Goal: Task Accomplishment & Management: Complete application form

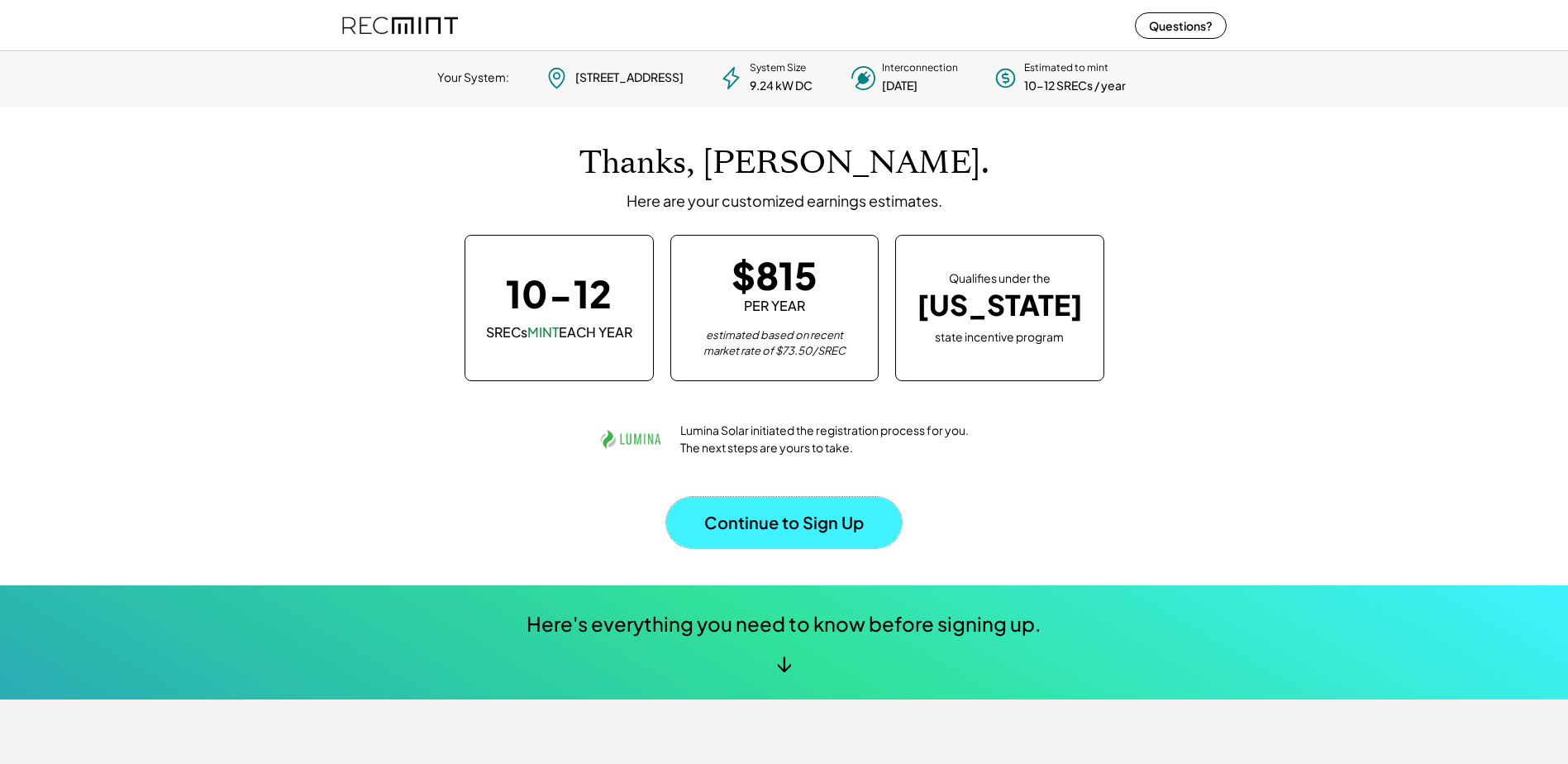
click at [764, 514] on button "Continue to Sign Up" at bounding box center [784, 522] width 236 height 51
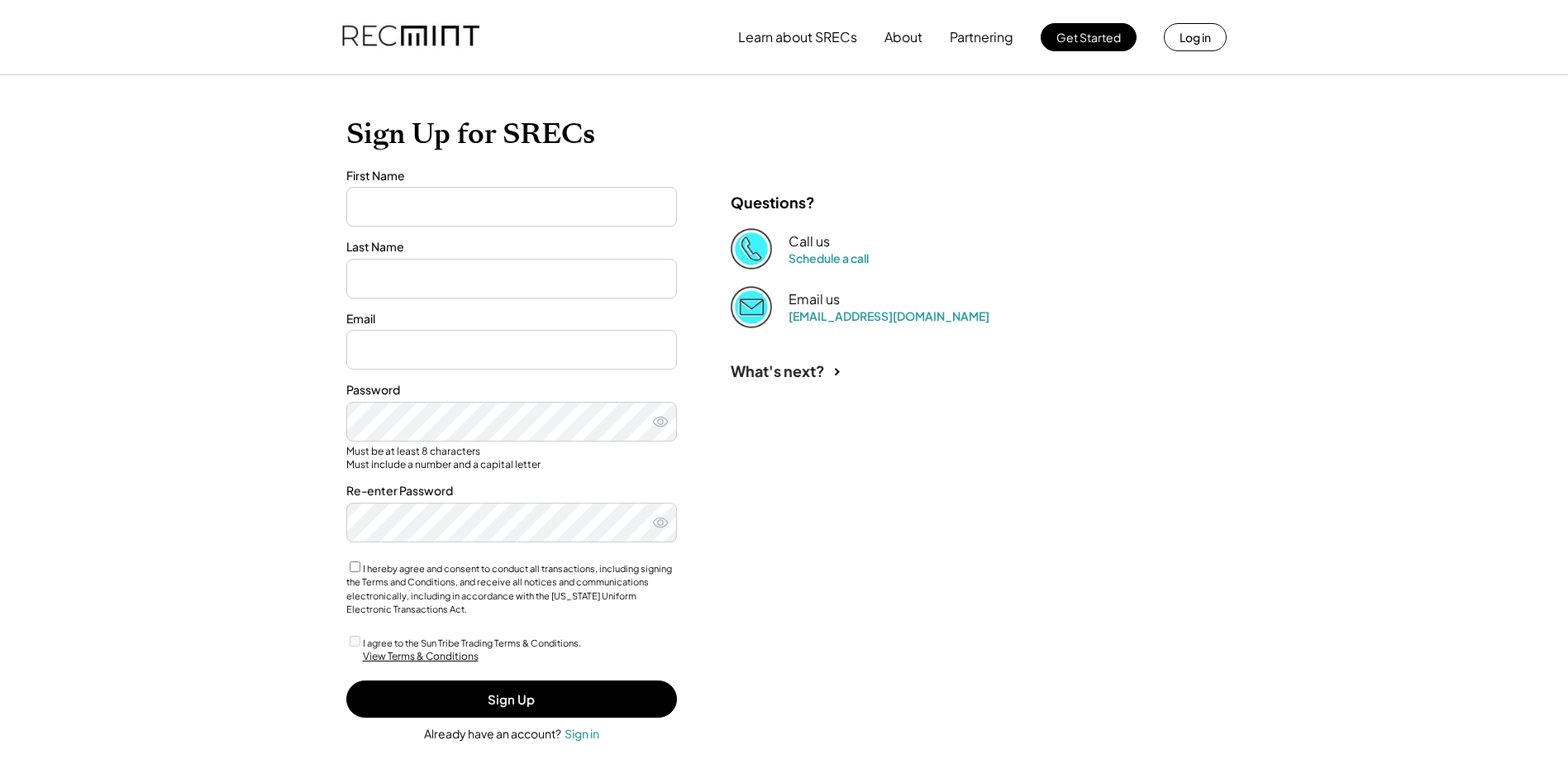
type input "********"
type input "******"
type input "**********"
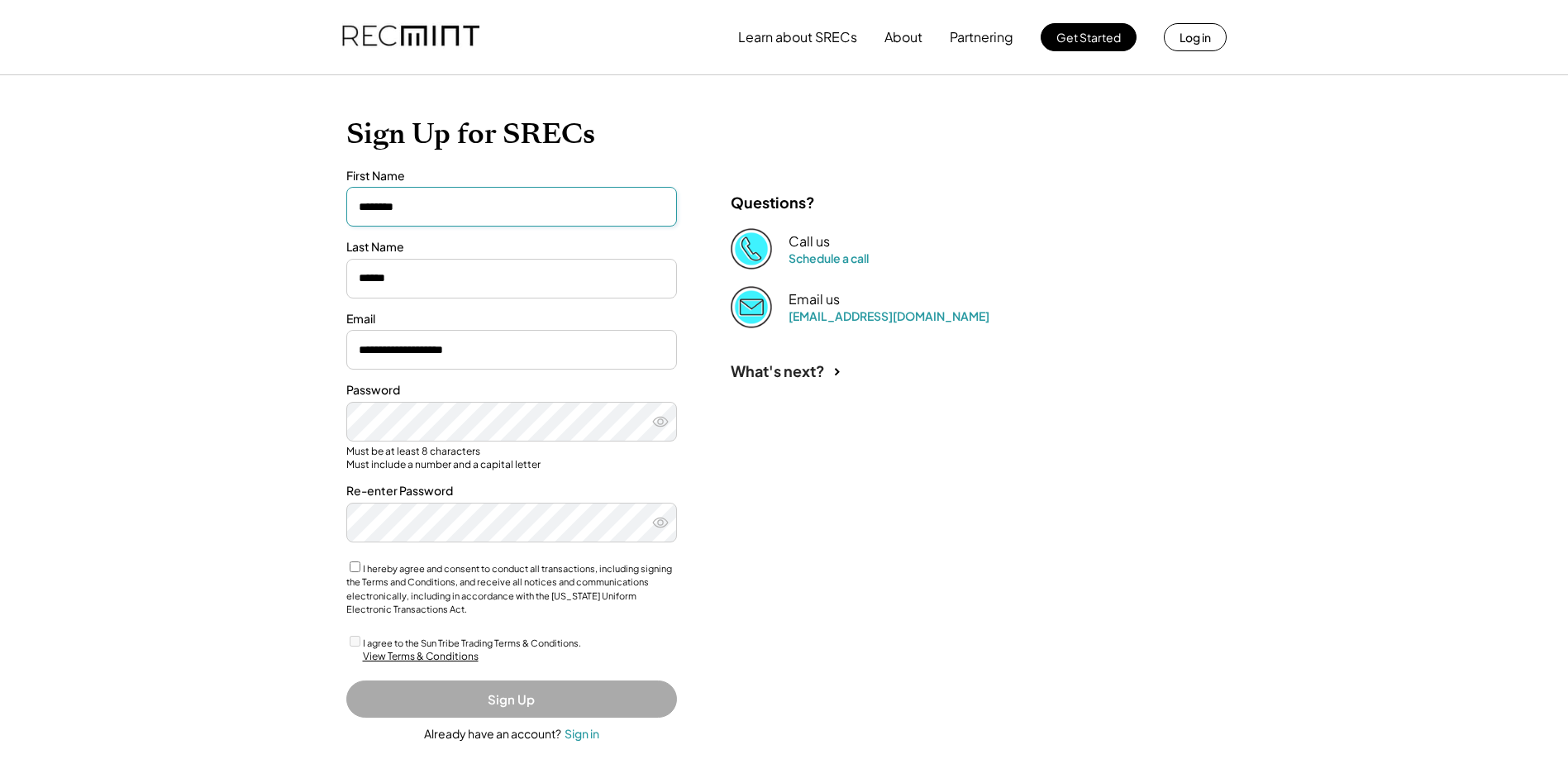
click at [427, 199] on input "input" at bounding box center [512, 206] width 330 height 40
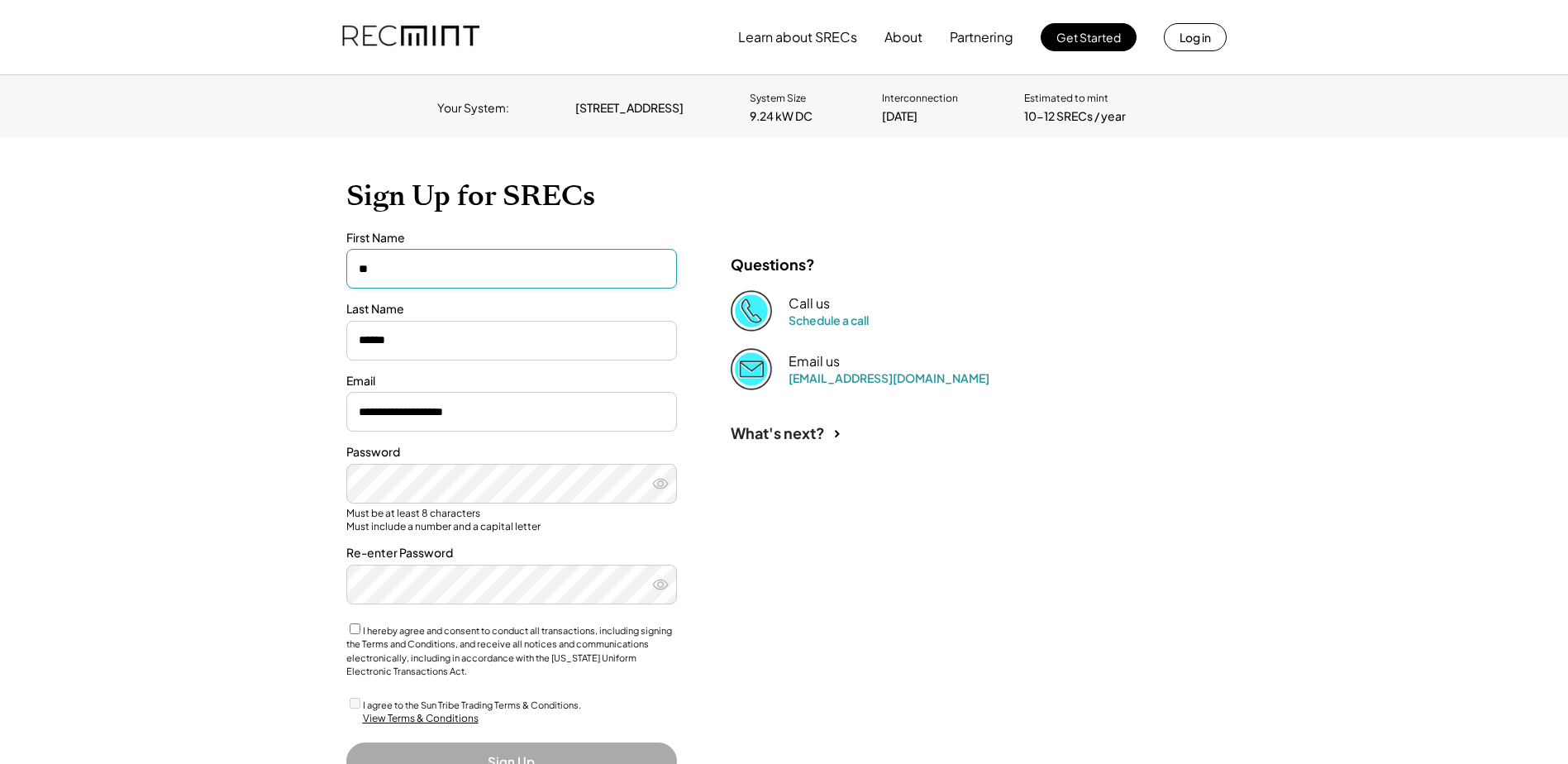
type input "*"
type input "*******"
click at [358, 337] on input "input" at bounding box center [512, 340] width 330 height 40
click at [435, 337] on input "input" at bounding box center [512, 340] width 330 height 40
type input "*"
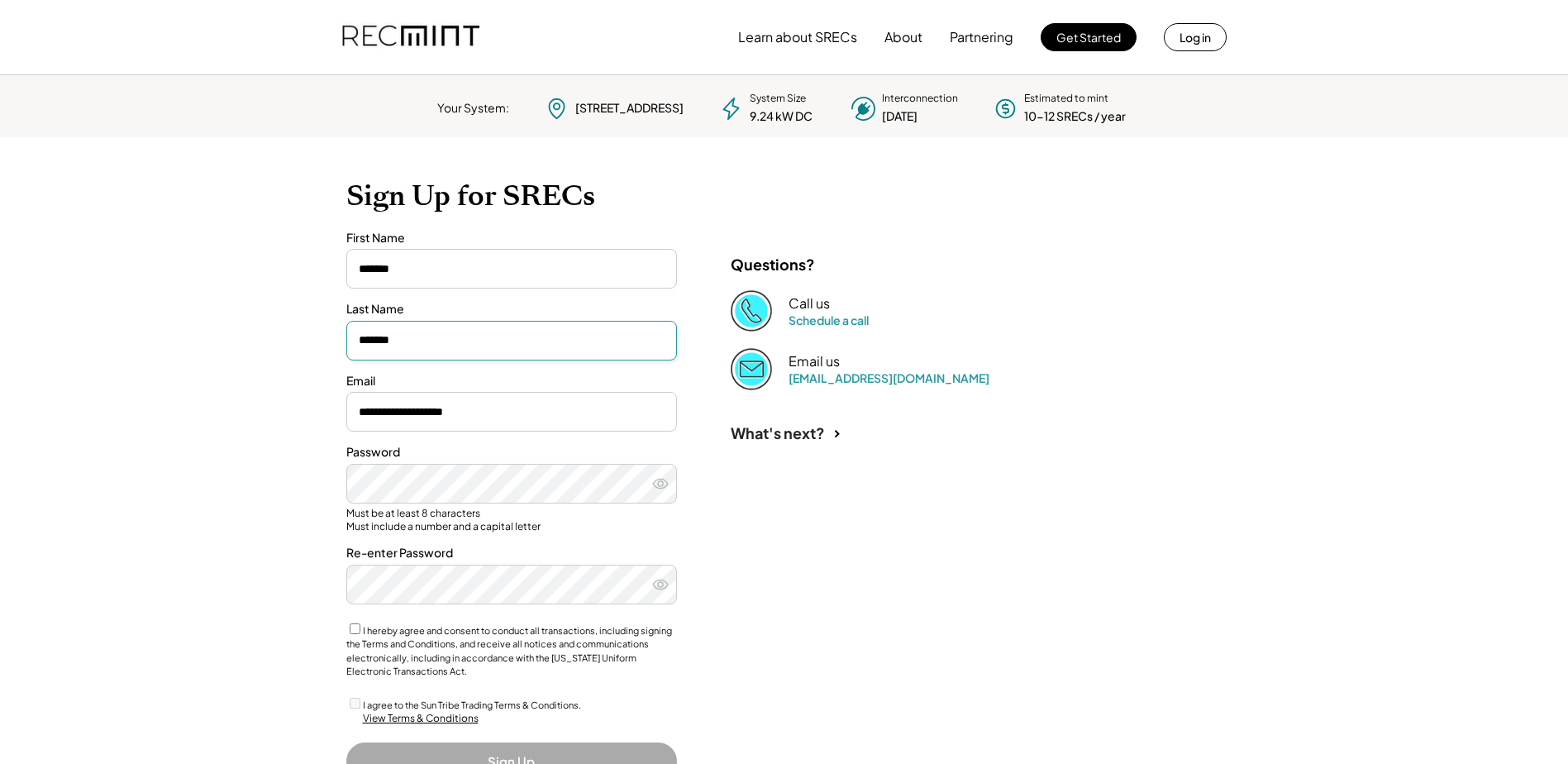
type input "*******"
click at [814, 499] on div "**********" at bounding box center [784, 491] width 909 height 708
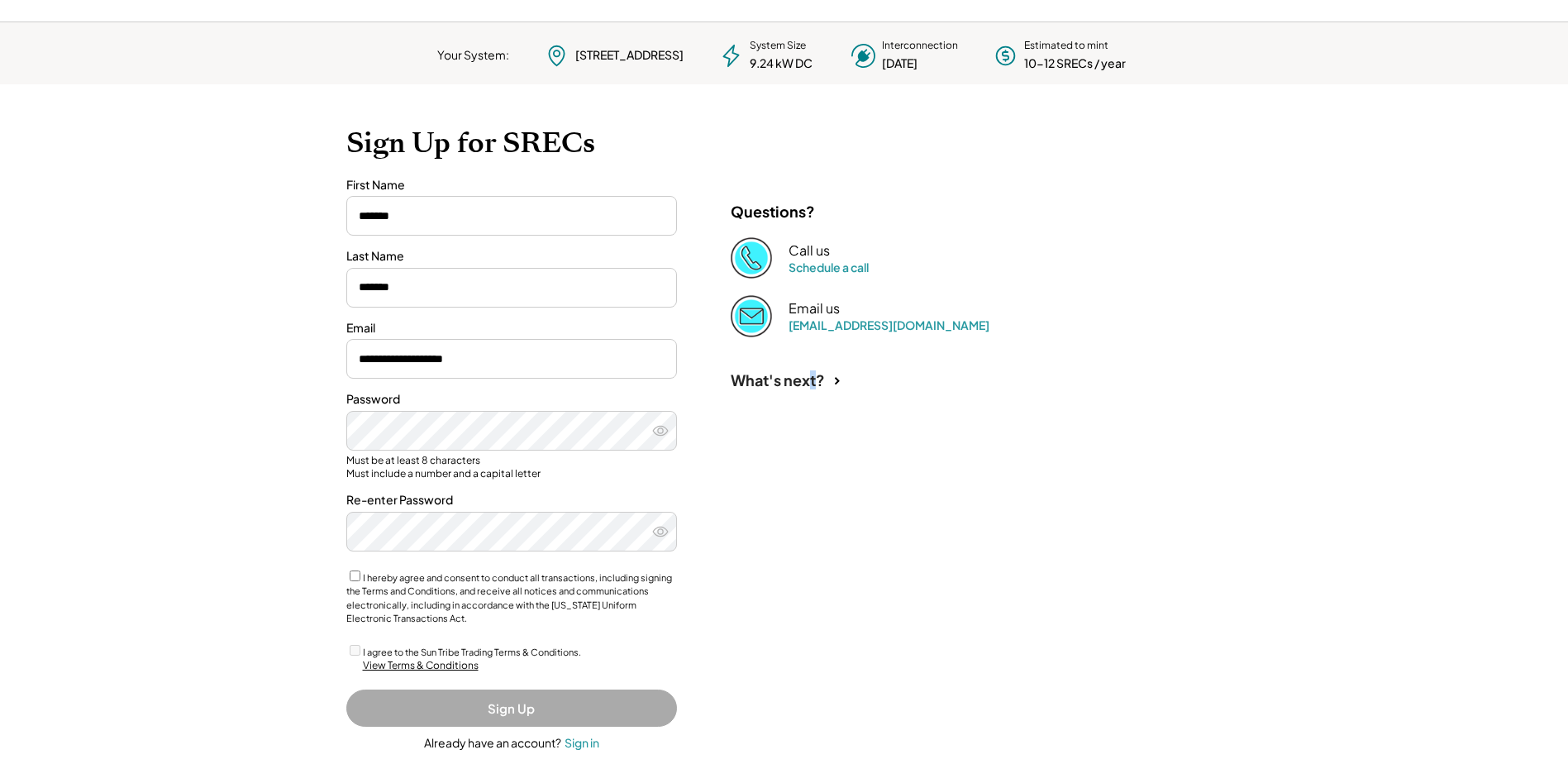
scroll to position [82, 0]
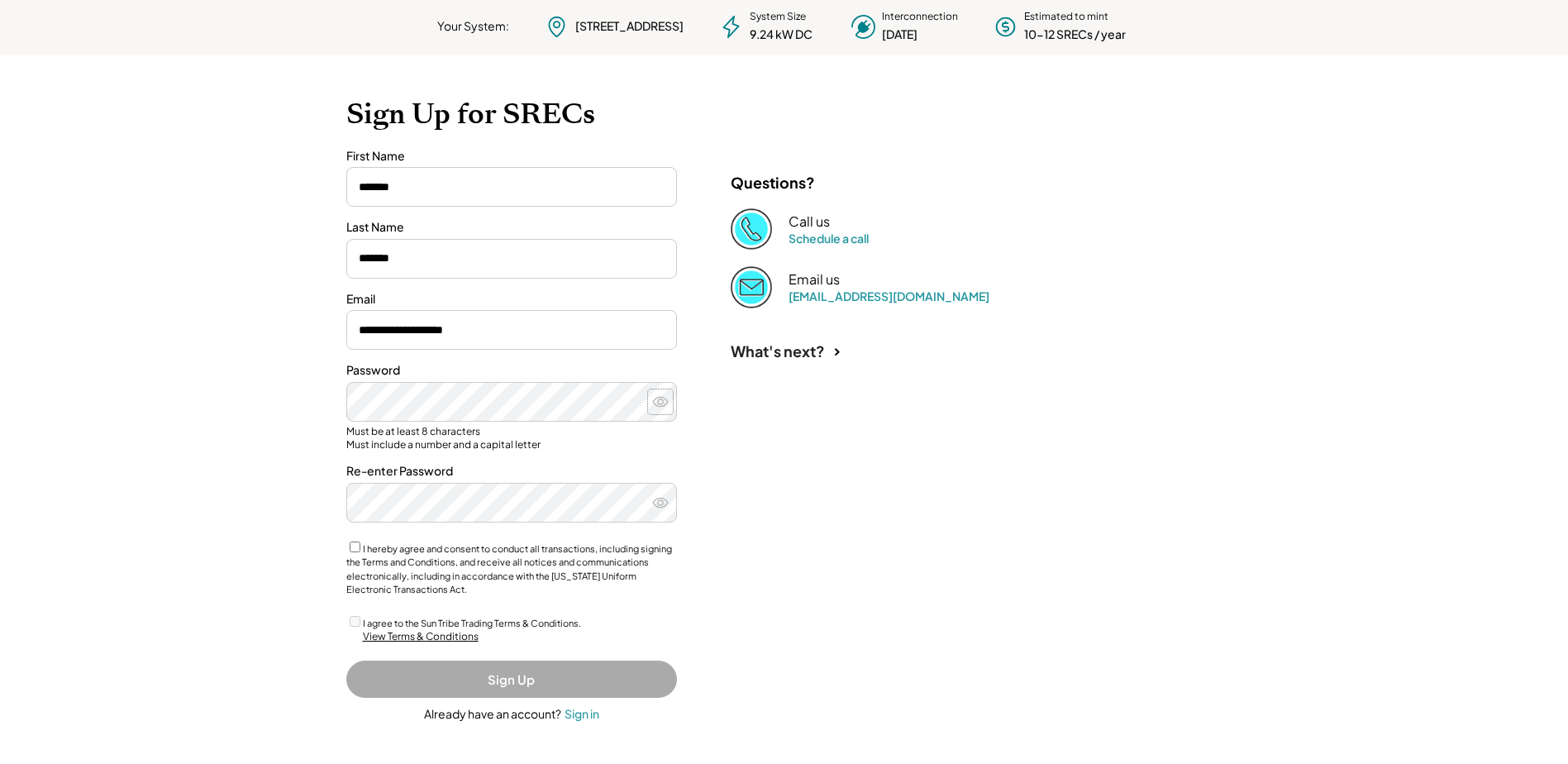
click at [654, 400] on use at bounding box center [660, 401] width 14 height 9
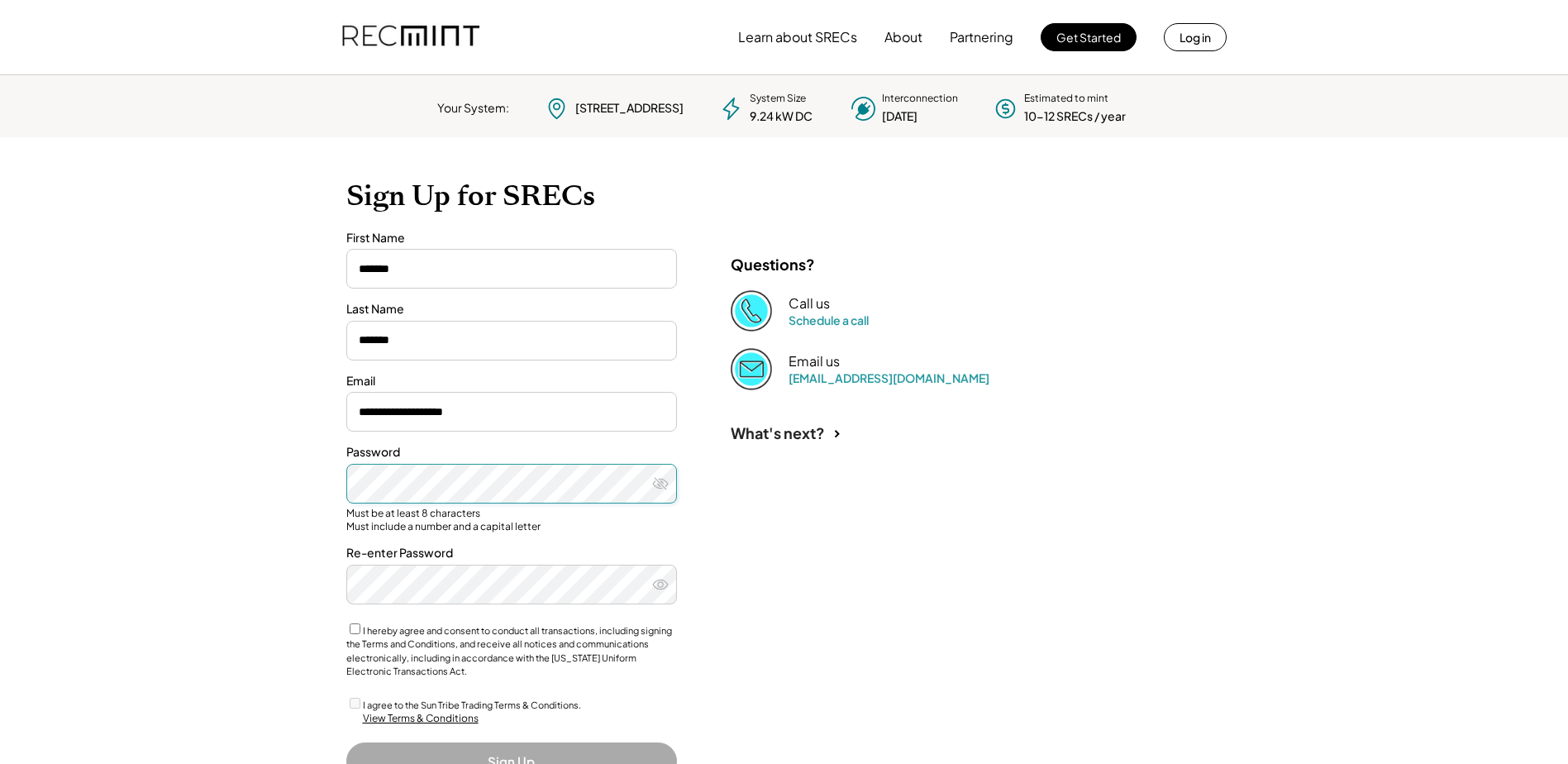
click at [791, 530] on div "**********" at bounding box center [784, 491] width 909 height 708
click at [657, 580] on use at bounding box center [660, 583] width 14 height 9
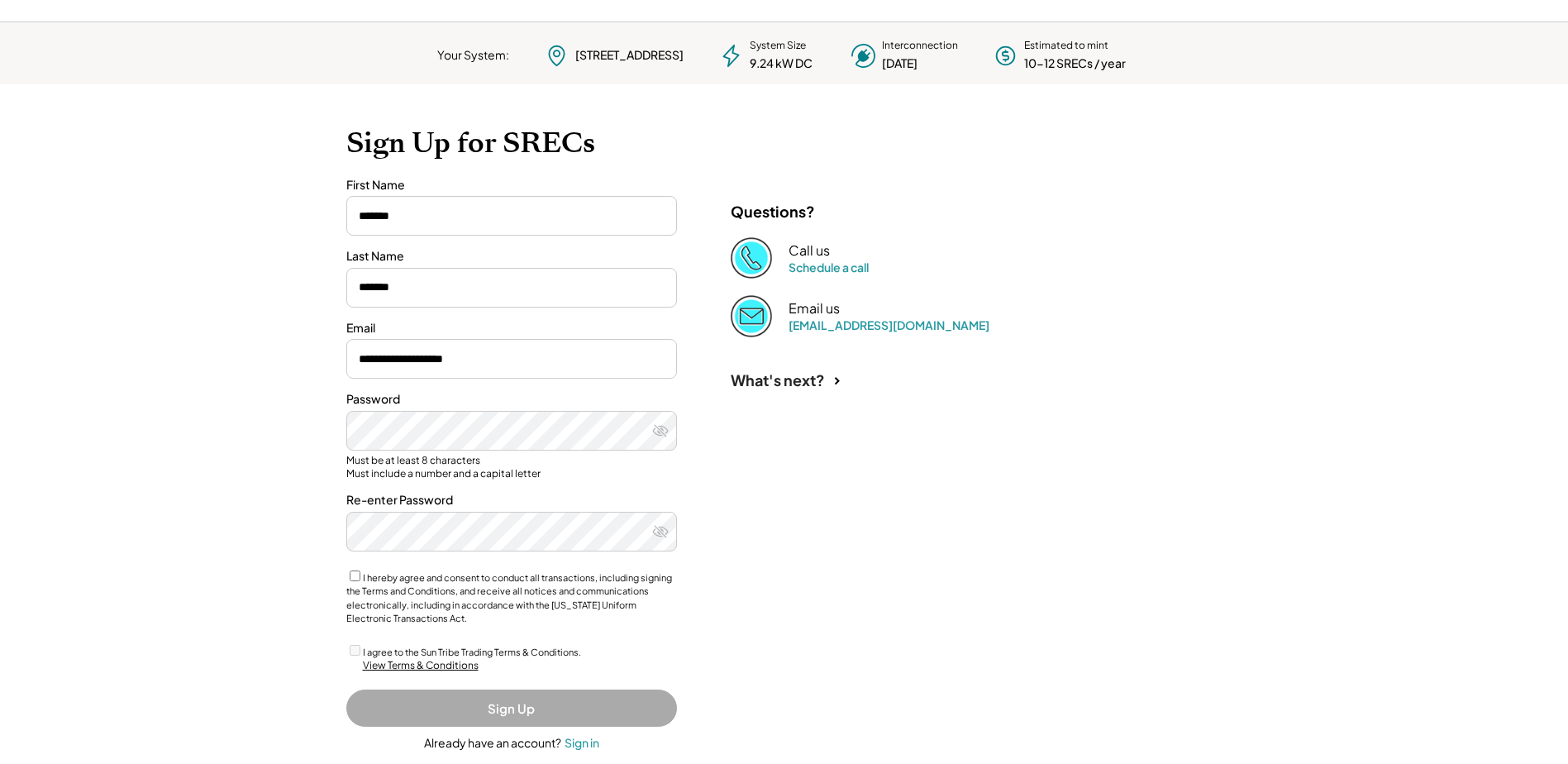
scroll to position [82, 0]
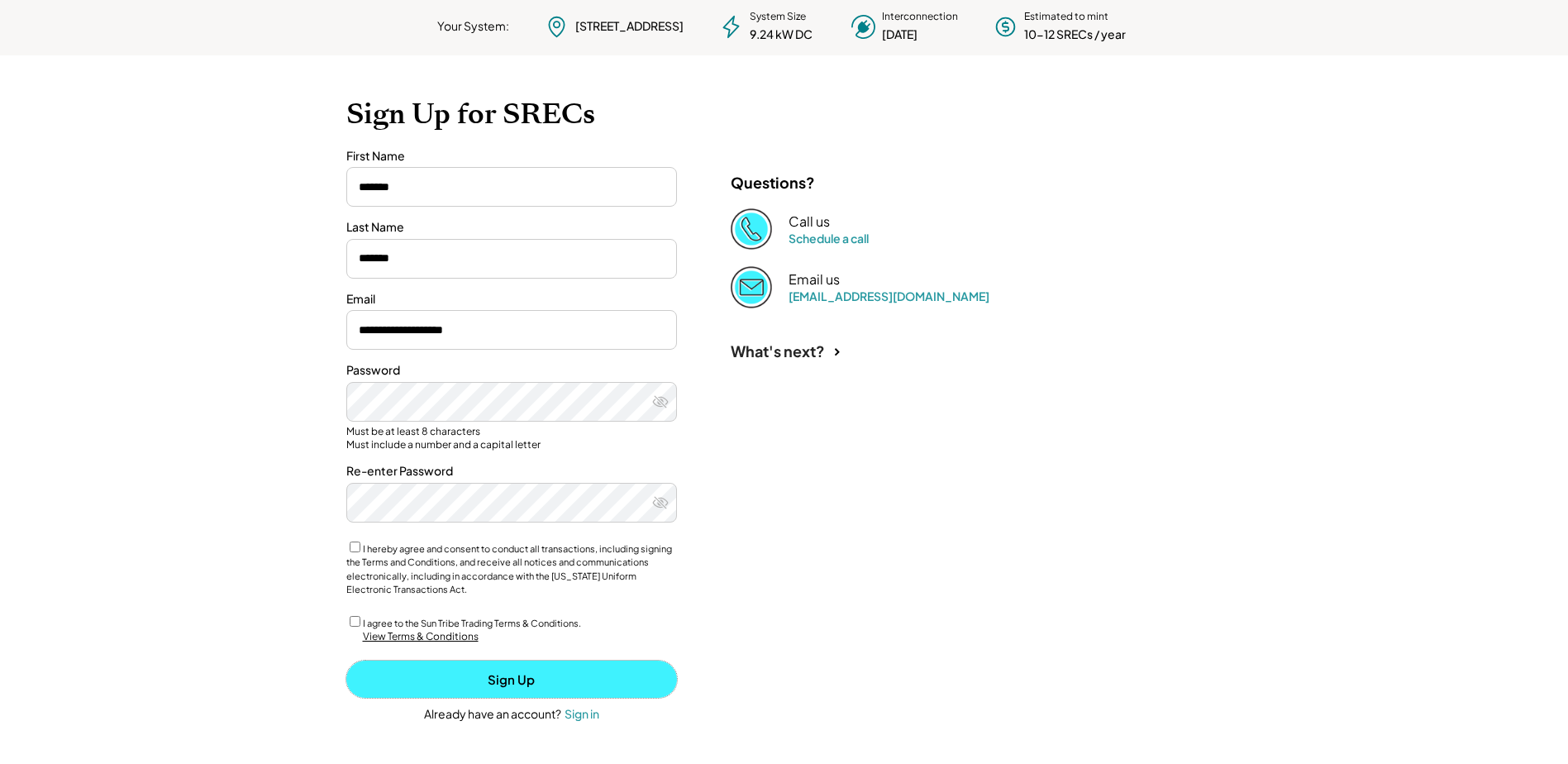
click at [553, 674] on button "Sign Up" at bounding box center [512, 679] width 330 height 38
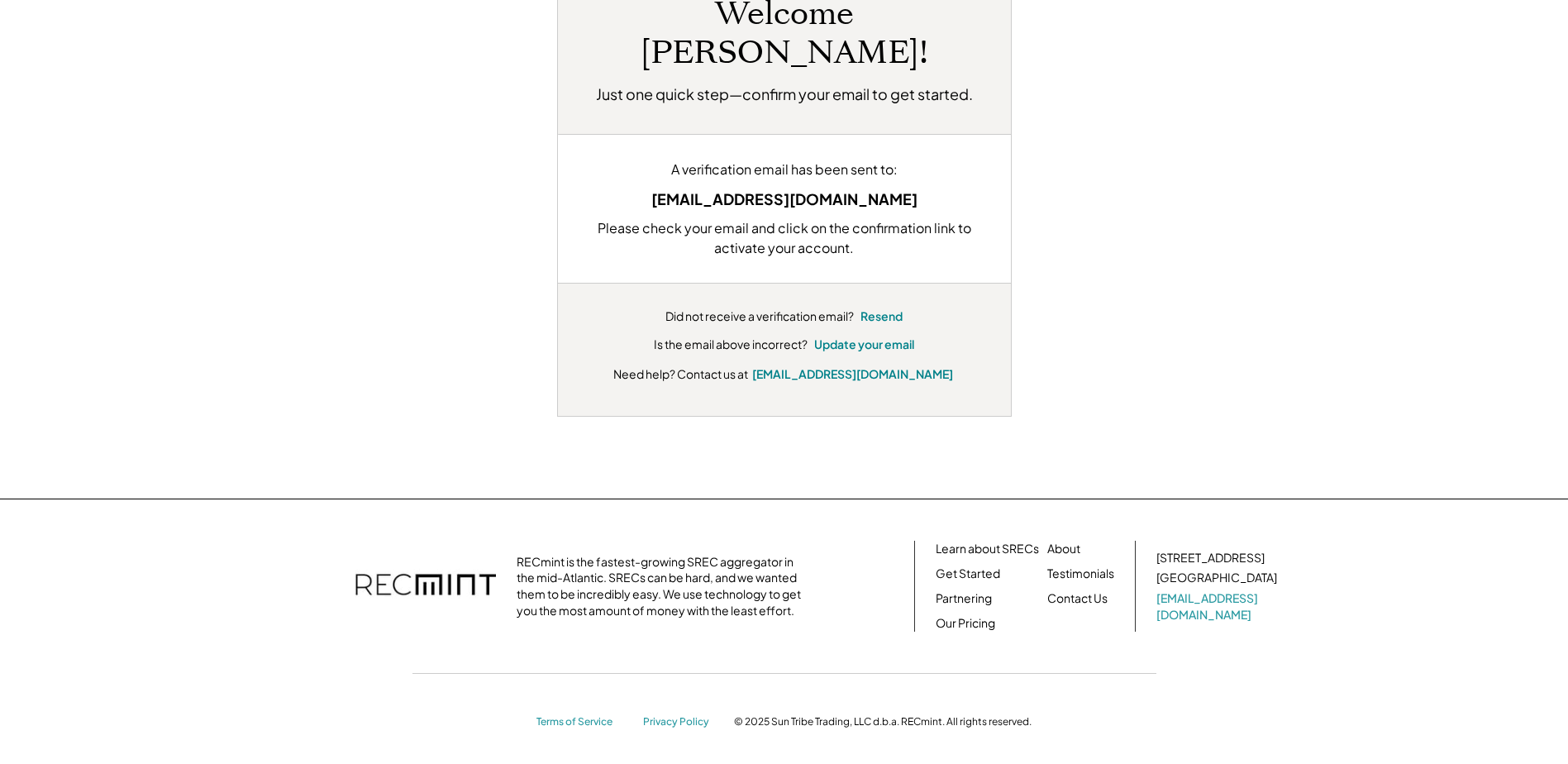
scroll to position [162, 0]
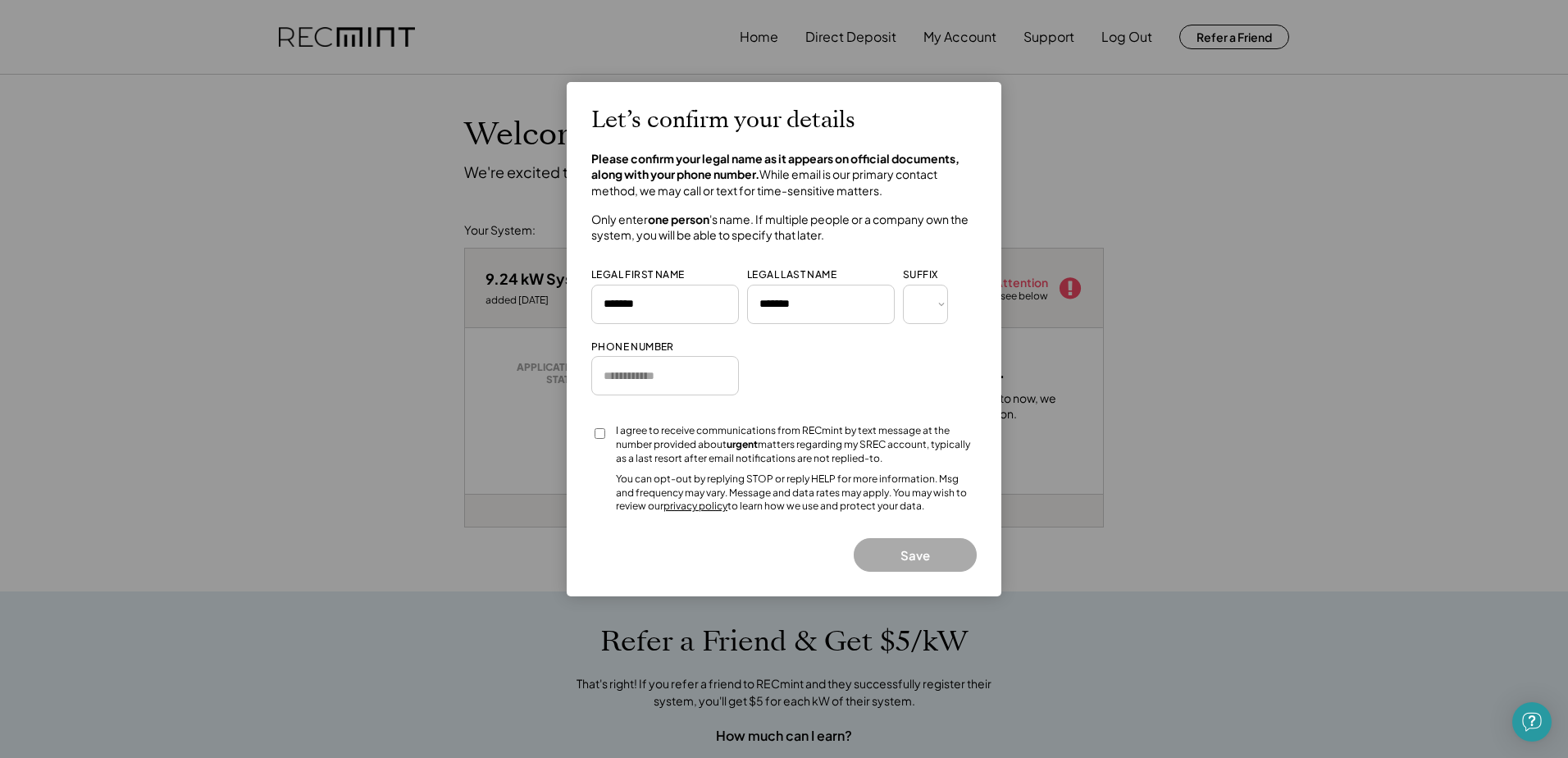
click at [631, 368] on input "input" at bounding box center [665, 375] width 148 height 39
type input "**********"
click at [930, 552] on button "Save" at bounding box center [915, 554] width 123 height 34
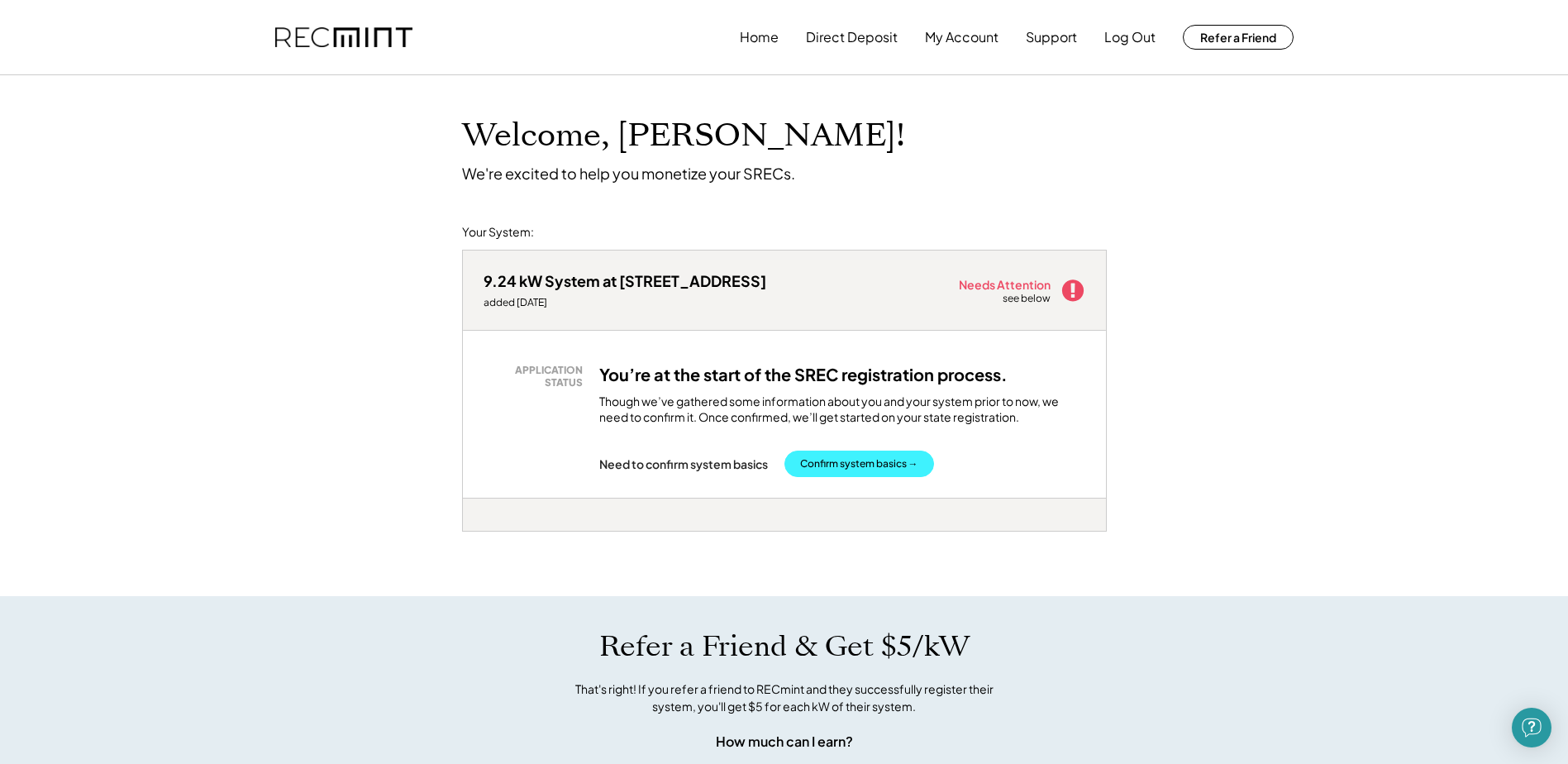
click at [847, 462] on button "Confirm system basics →" at bounding box center [859, 463] width 150 height 26
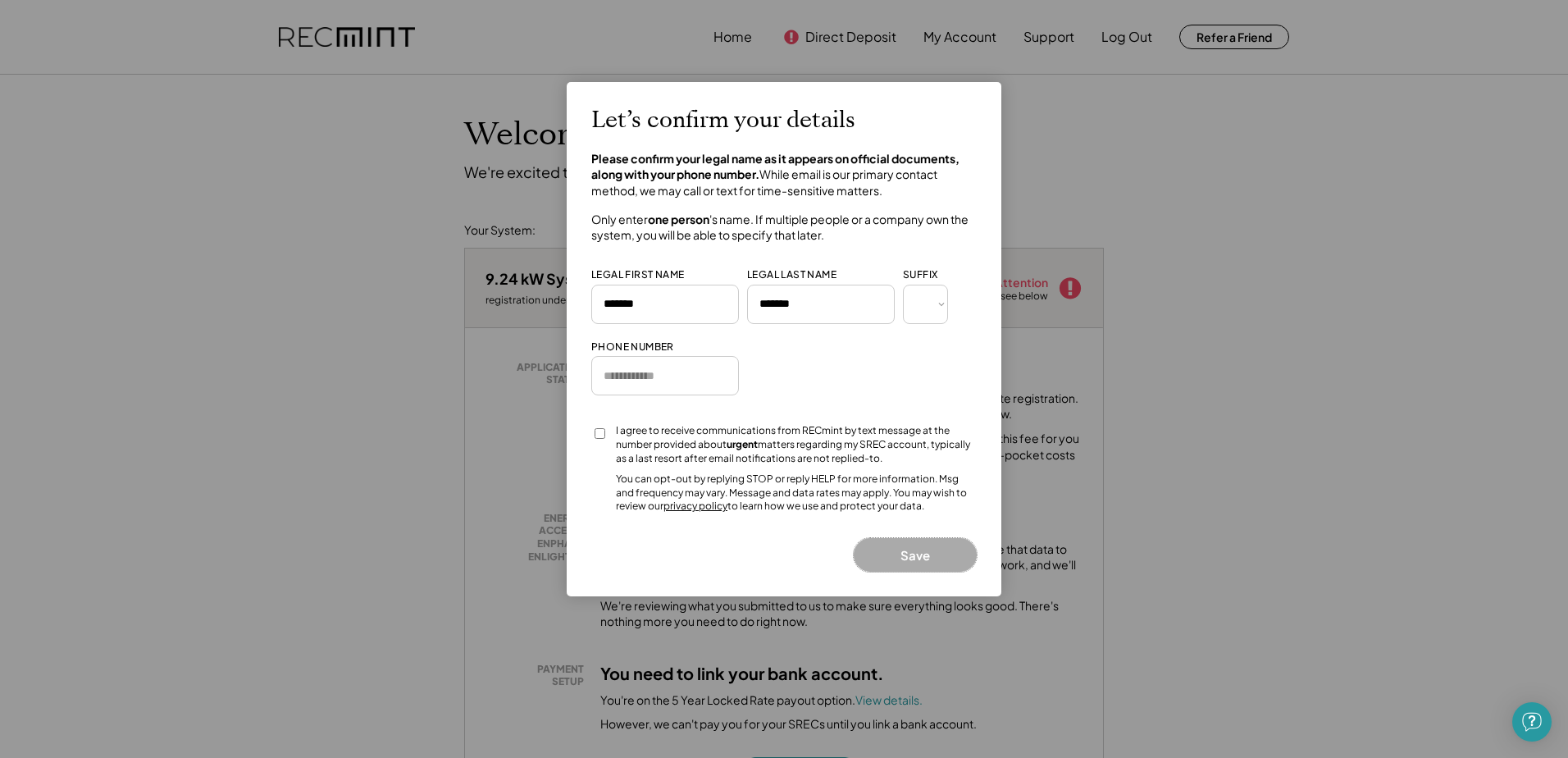
click at [923, 548] on button "Save" at bounding box center [915, 554] width 123 height 34
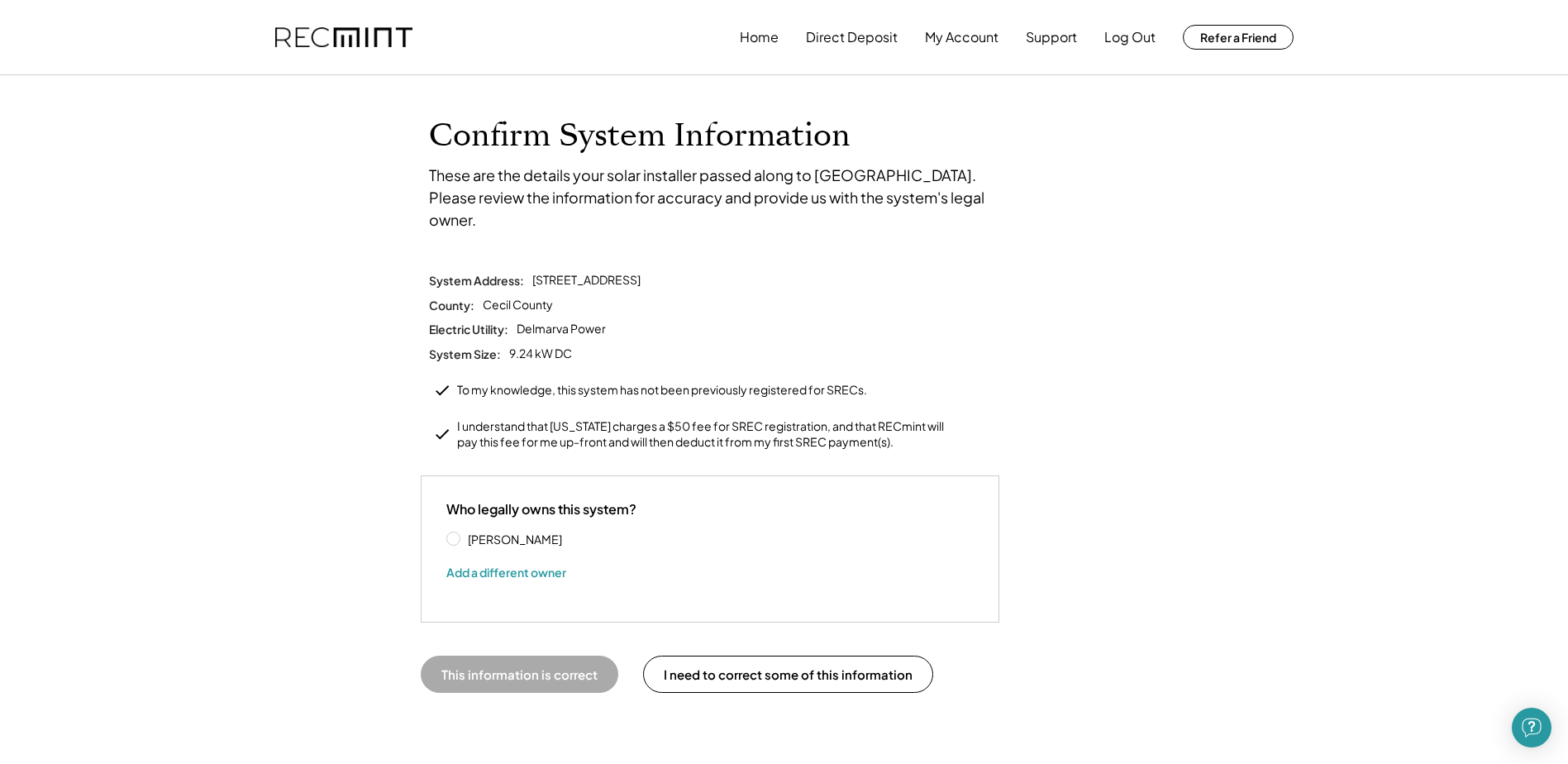
click at [463, 533] on label "[PERSON_NAME]" at bounding box center [537, 539] width 149 height 12
click at [520, 656] on button "This information is correct" at bounding box center [520, 674] width 197 height 38
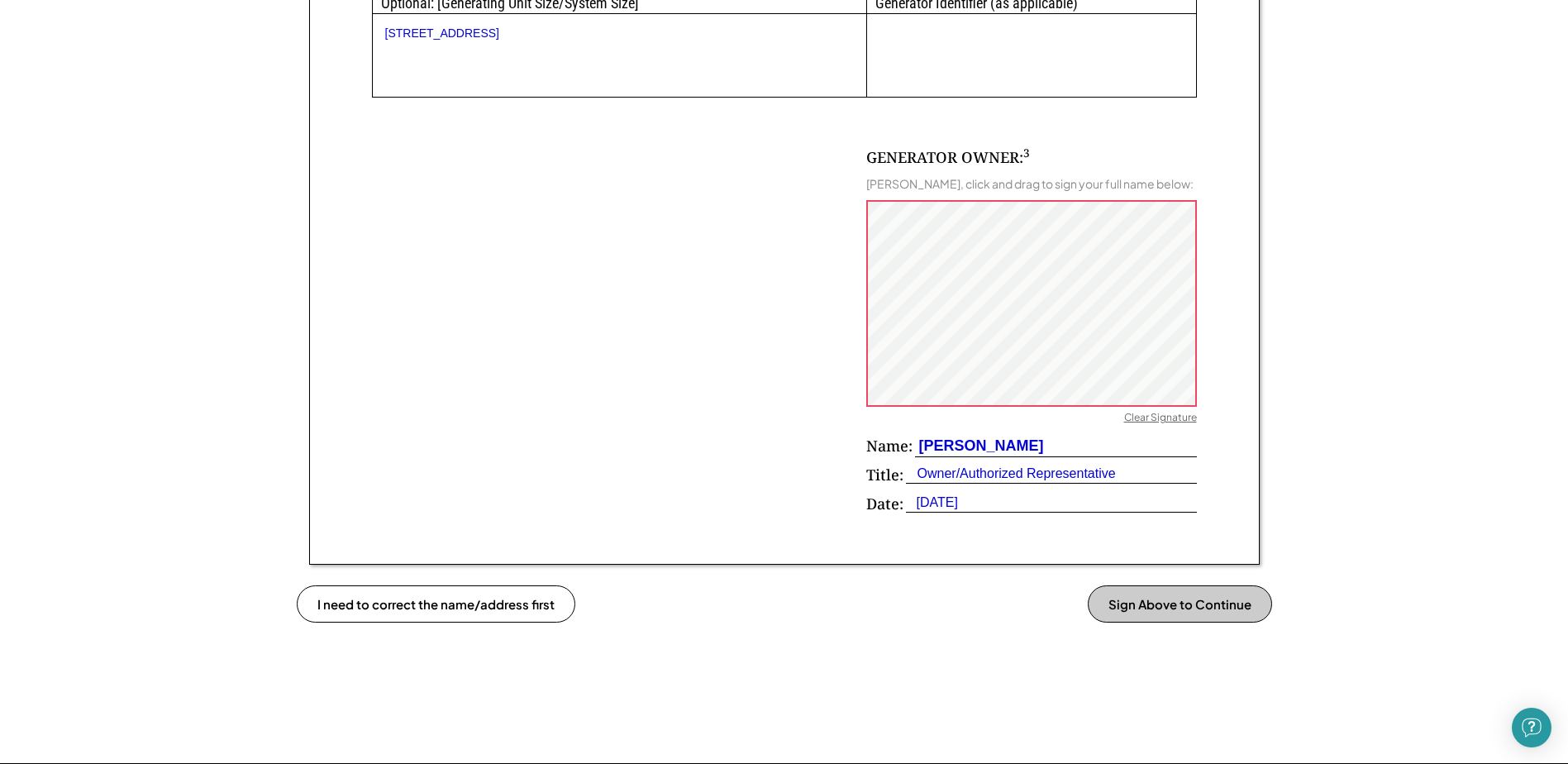
scroll to position [992, 0]
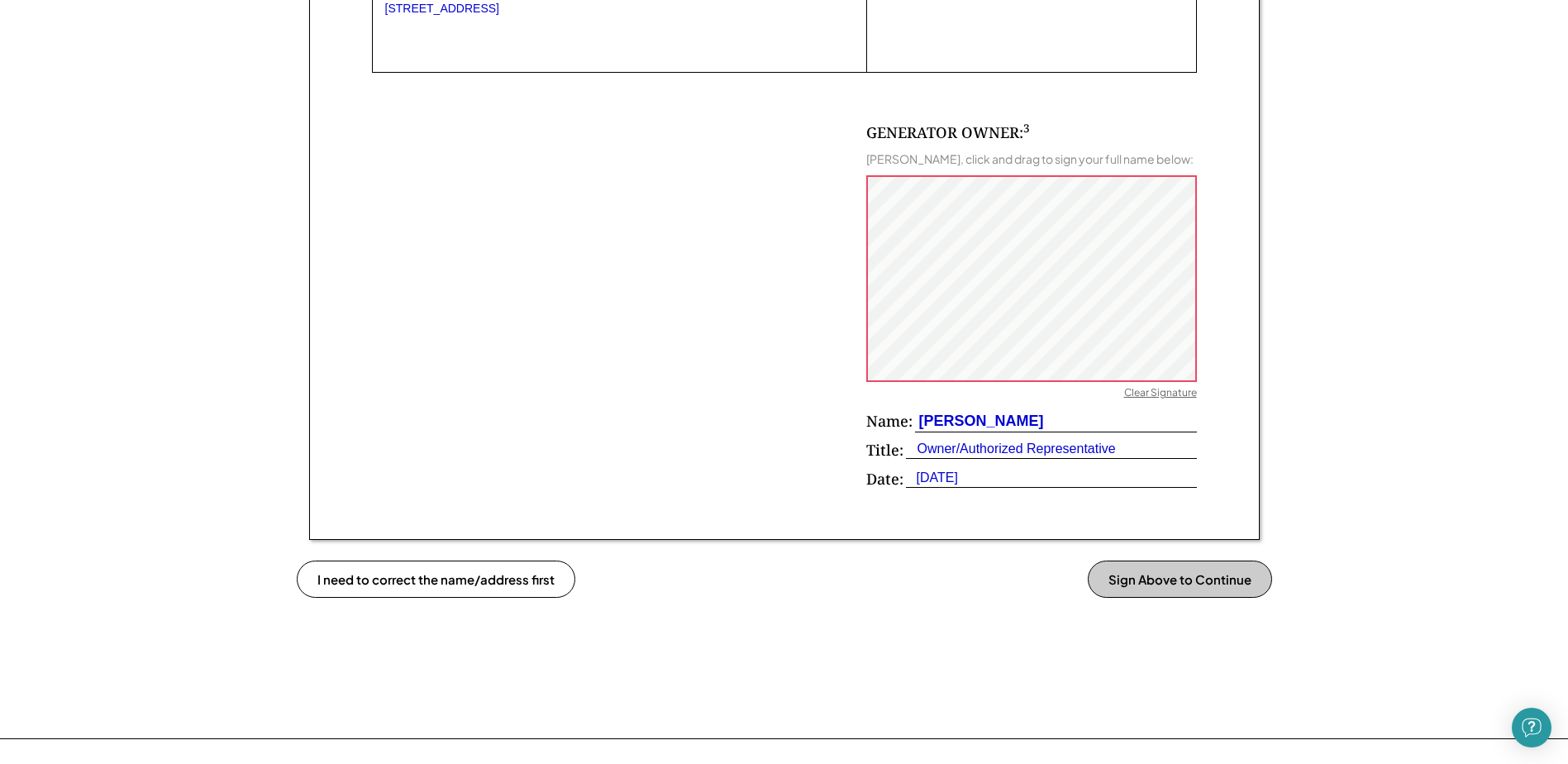
click at [1169, 575] on button "Sign Above to Continue" at bounding box center [1180, 579] width 185 height 38
click at [1178, 576] on button "Confirm Signature & Save" at bounding box center [1174, 579] width 196 height 38
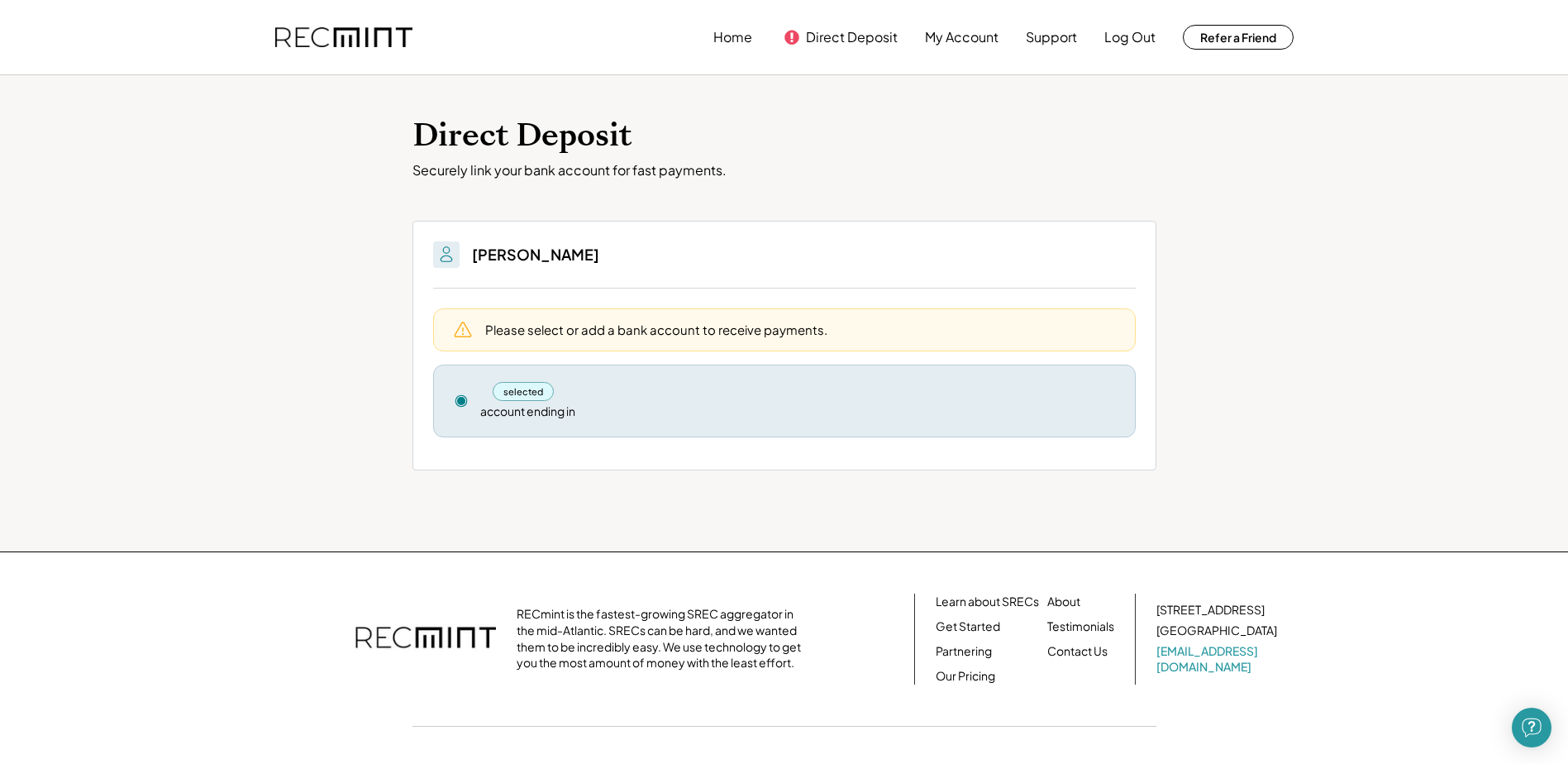
click at [516, 392] on div "selected" at bounding box center [524, 391] width 62 height 19
click at [516, 416] on div "account ending in" at bounding box center [527, 411] width 95 height 16
click at [541, 334] on div "Please select or add a bank account to receive payments." at bounding box center [656, 329] width 342 height 17
click at [485, 330] on div "Please select or add a bank account to receive payments." at bounding box center [656, 329] width 342 height 17
drag, startPoint x: 656, startPoint y: 394, endPoint x: 592, endPoint y: 392, distance: 64.0
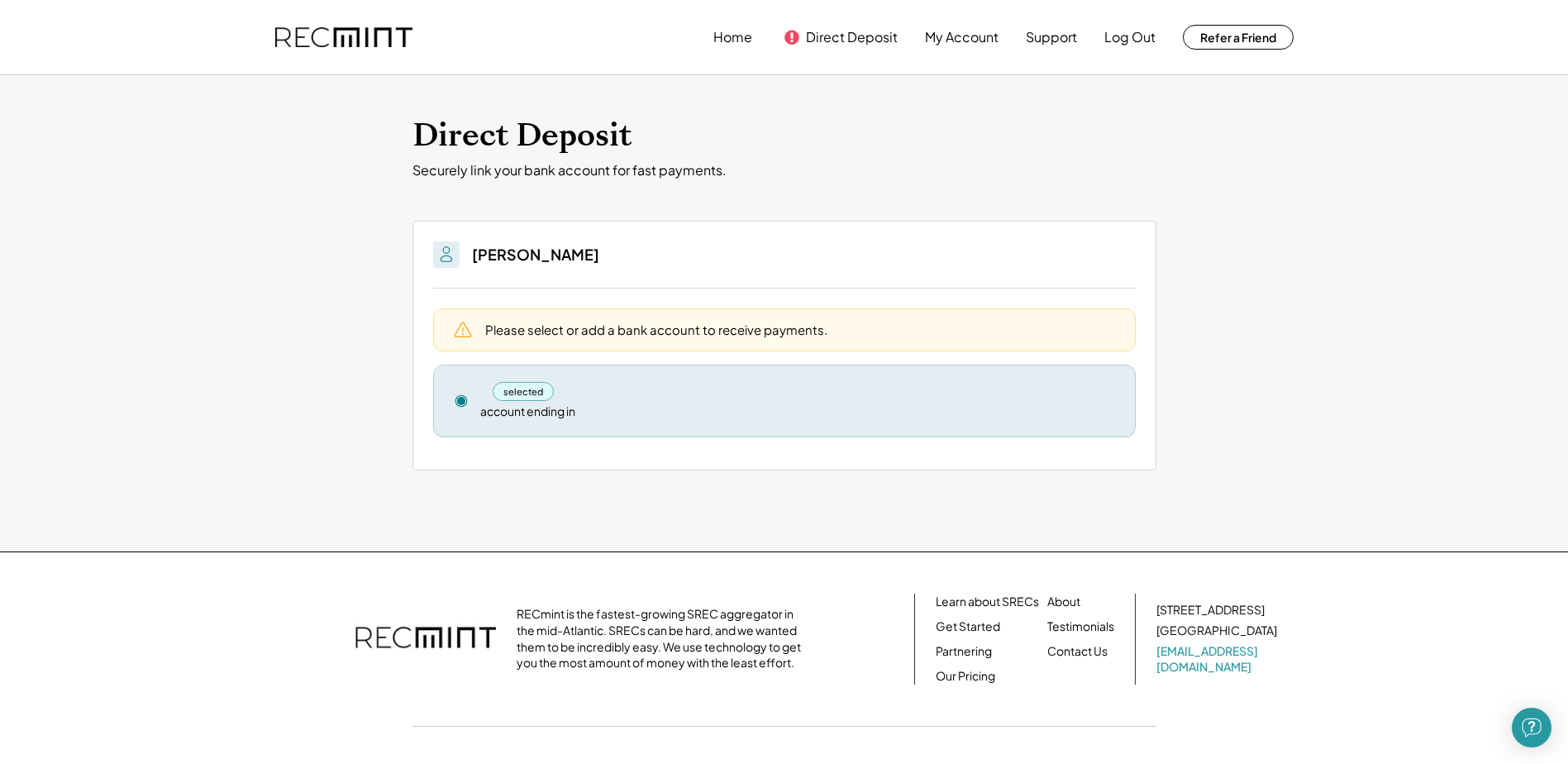
click at [654, 392] on div "selected" at bounding box center [797, 391] width 635 height 19
click at [534, 386] on div "selected" at bounding box center [524, 391] width 62 height 19
click at [521, 386] on div "selected" at bounding box center [524, 391] width 62 height 19
click at [510, 410] on div "account ending in" at bounding box center [527, 411] width 95 height 16
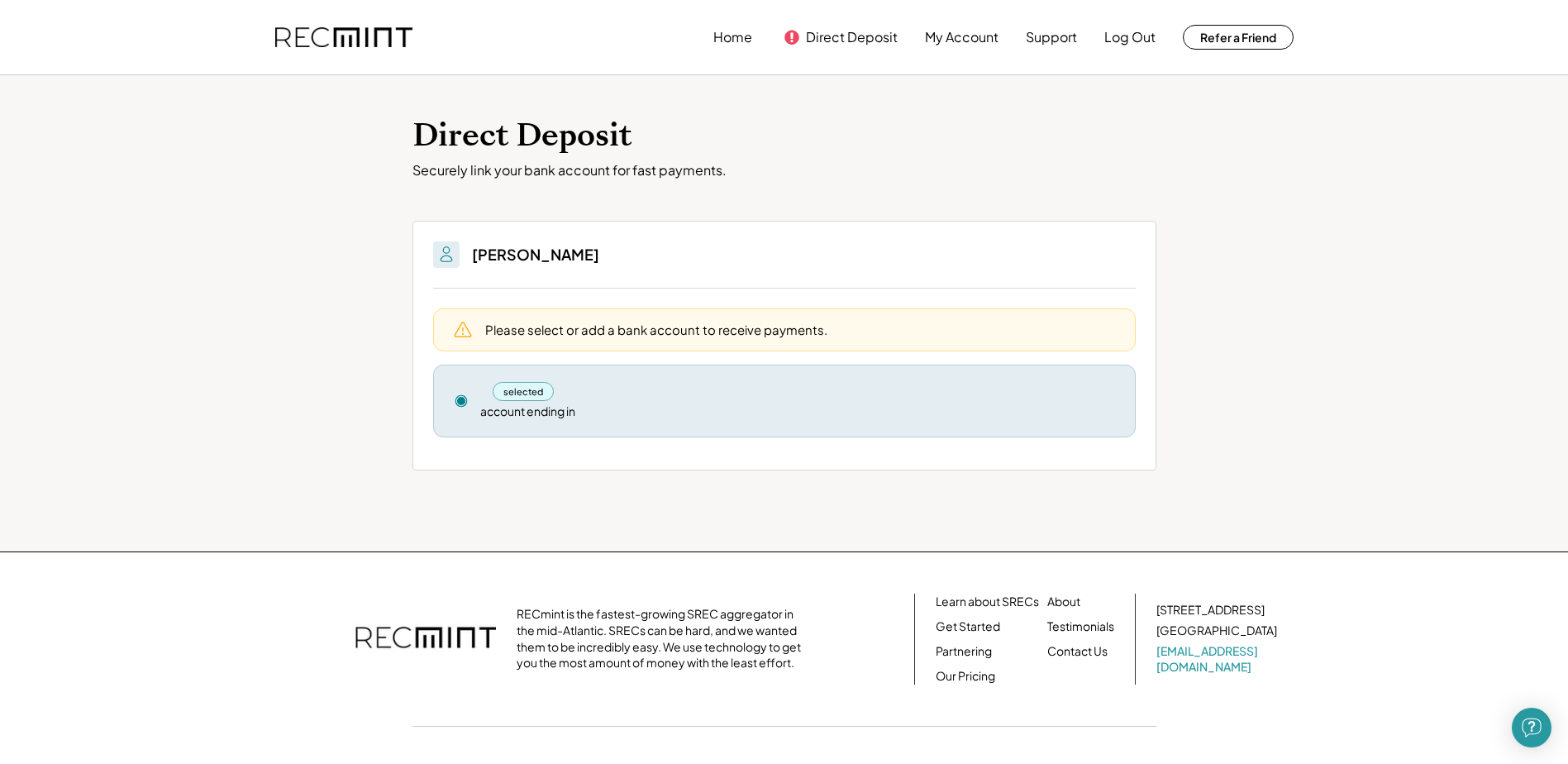
drag, startPoint x: 510, startPoint y: 410, endPoint x: 591, endPoint y: 410, distance: 81.0
click at [591, 410] on div "selected account ending in" at bounding box center [797, 400] width 635 height 38
click at [561, 412] on div "account ending in" at bounding box center [527, 411] width 95 height 16
click at [1086, 395] on div "selected" at bounding box center [797, 391] width 635 height 19
click at [876, 336] on div "Please select or add a bank account to receive payments." at bounding box center [800, 329] width 630 height 17
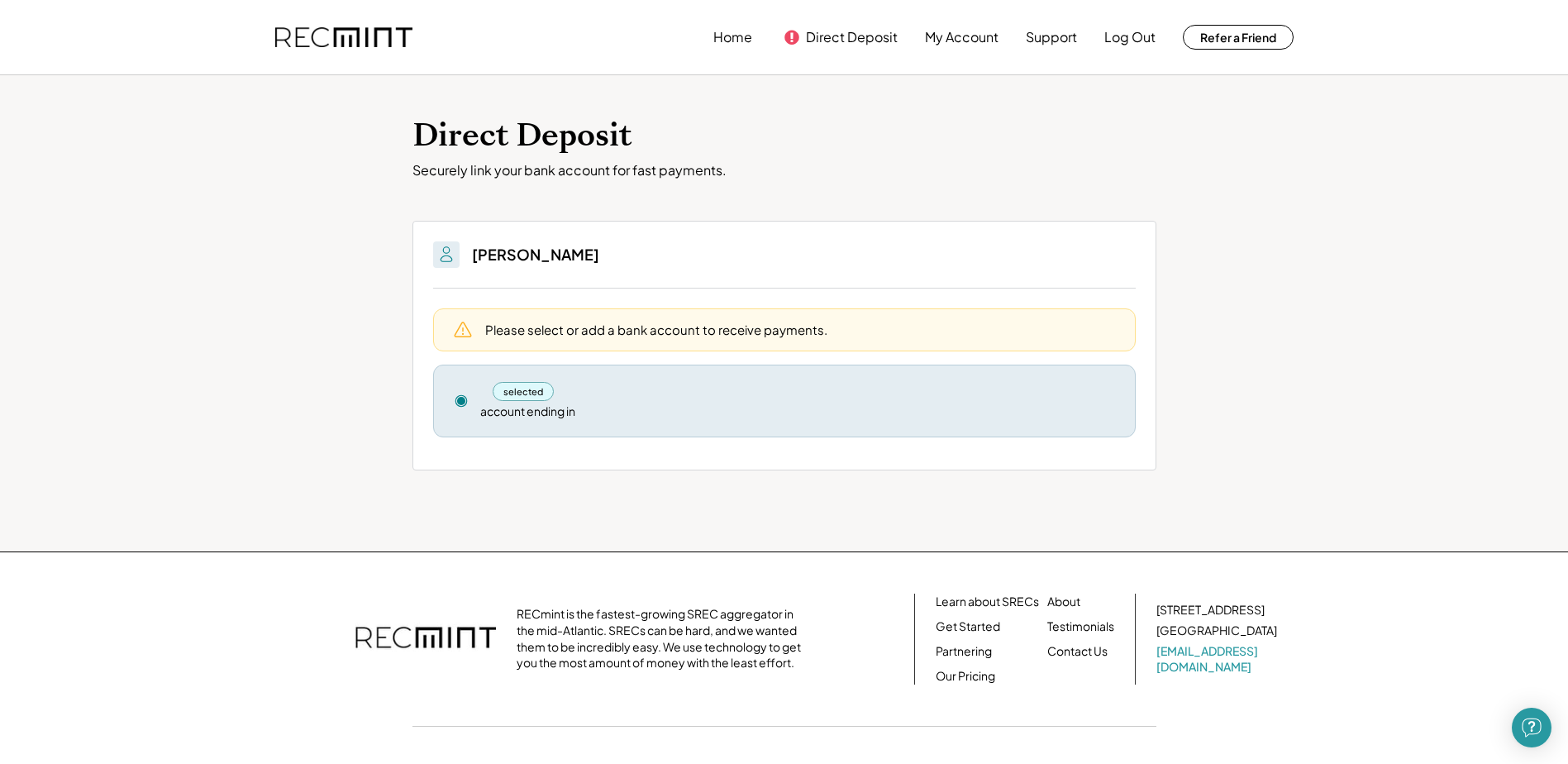
drag, startPoint x: 960, startPoint y: 326, endPoint x: 1050, endPoint y: 360, distance: 96.2
click at [961, 326] on div "Please select or add a bank account to receive payments." at bounding box center [800, 329] width 630 height 17
click at [1089, 398] on div "selected" at bounding box center [797, 391] width 635 height 19
drag, startPoint x: 1076, startPoint y: 426, endPoint x: 1065, endPoint y: 426, distance: 11.0
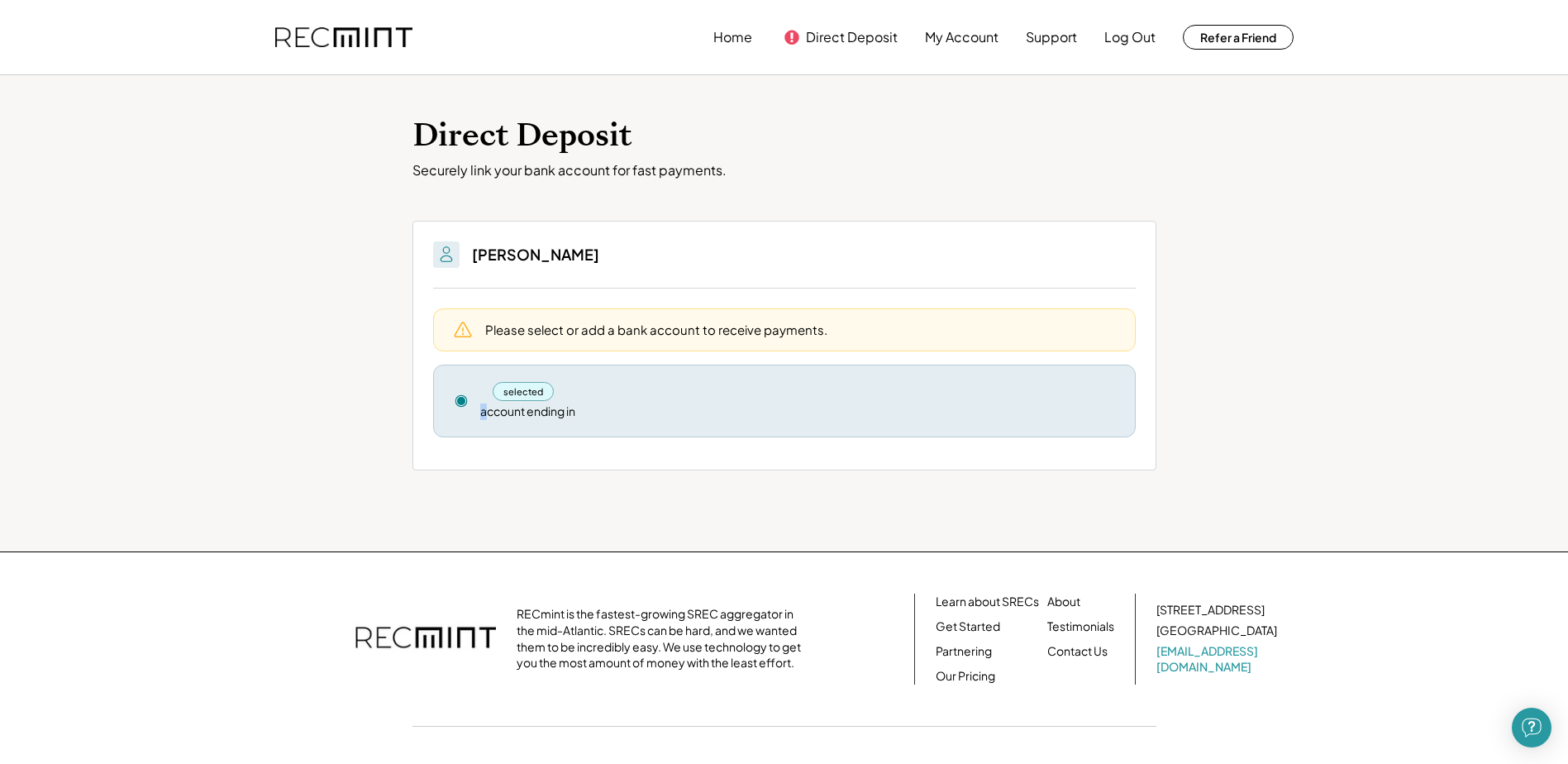
click at [1073, 426] on div "selected account ending in Remove" at bounding box center [784, 400] width 702 height 72
click at [560, 409] on div "account ending in" at bounding box center [527, 411] width 95 height 16
click at [474, 410] on div "selected account ending in Remove" at bounding box center [784, 400] width 702 height 72
click at [447, 253] on img at bounding box center [446, 254] width 20 height 20
click at [462, 327] on use at bounding box center [463, 329] width 20 height 20
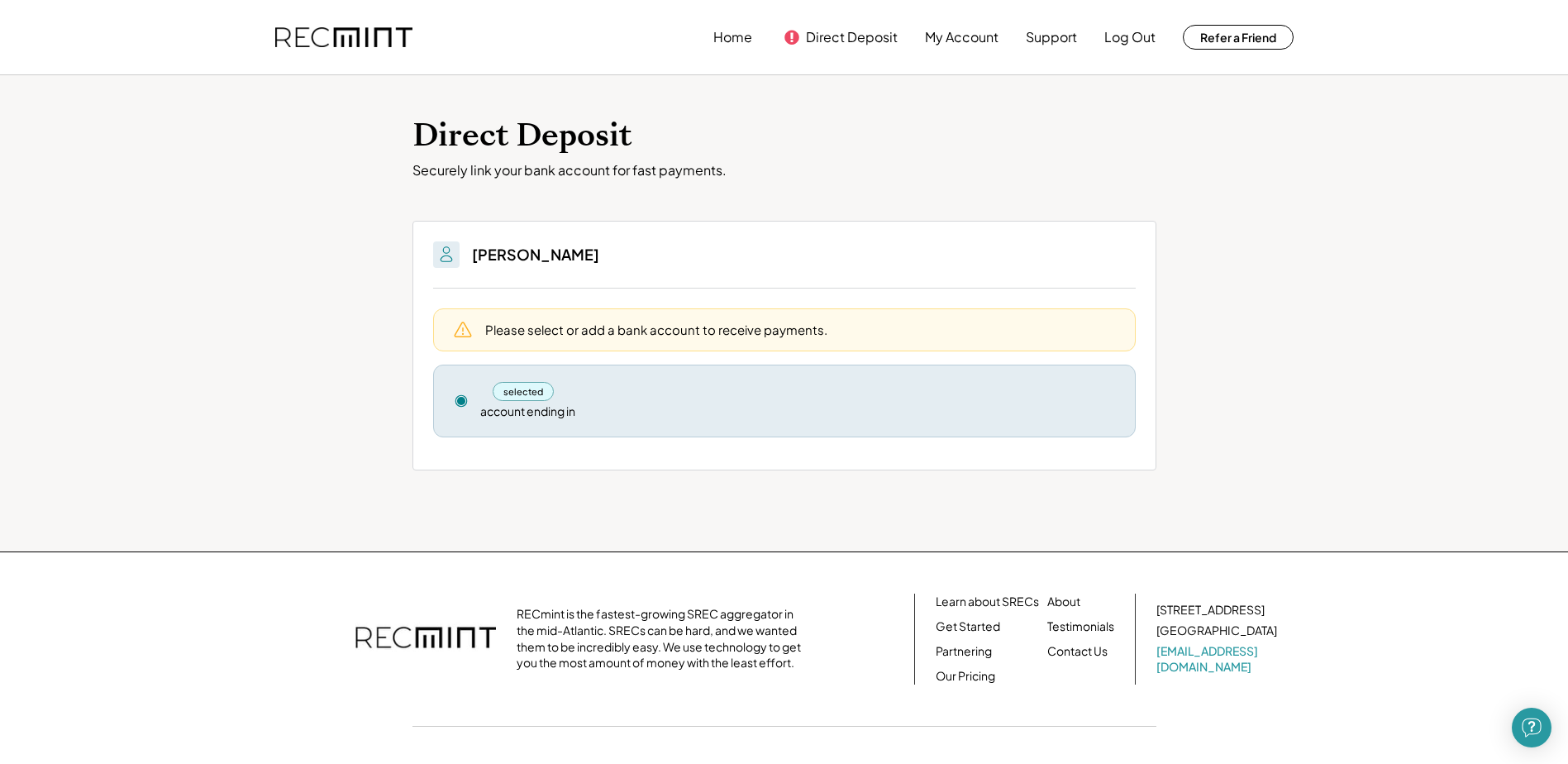
click at [461, 403] on use at bounding box center [461, 401] width 12 height 12
click at [458, 395] on icon at bounding box center [461, 400] width 14 height 14
click at [526, 386] on div "selected" at bounding box center [524, 391] width 62 height 19
click at [829, 32] on button "Direct Deposit" at bounding box center [851, 37] width 92 height 33
click at [847, 34] on button "Direct Deposit" at bounding box center [851, 37] width 92 height 33
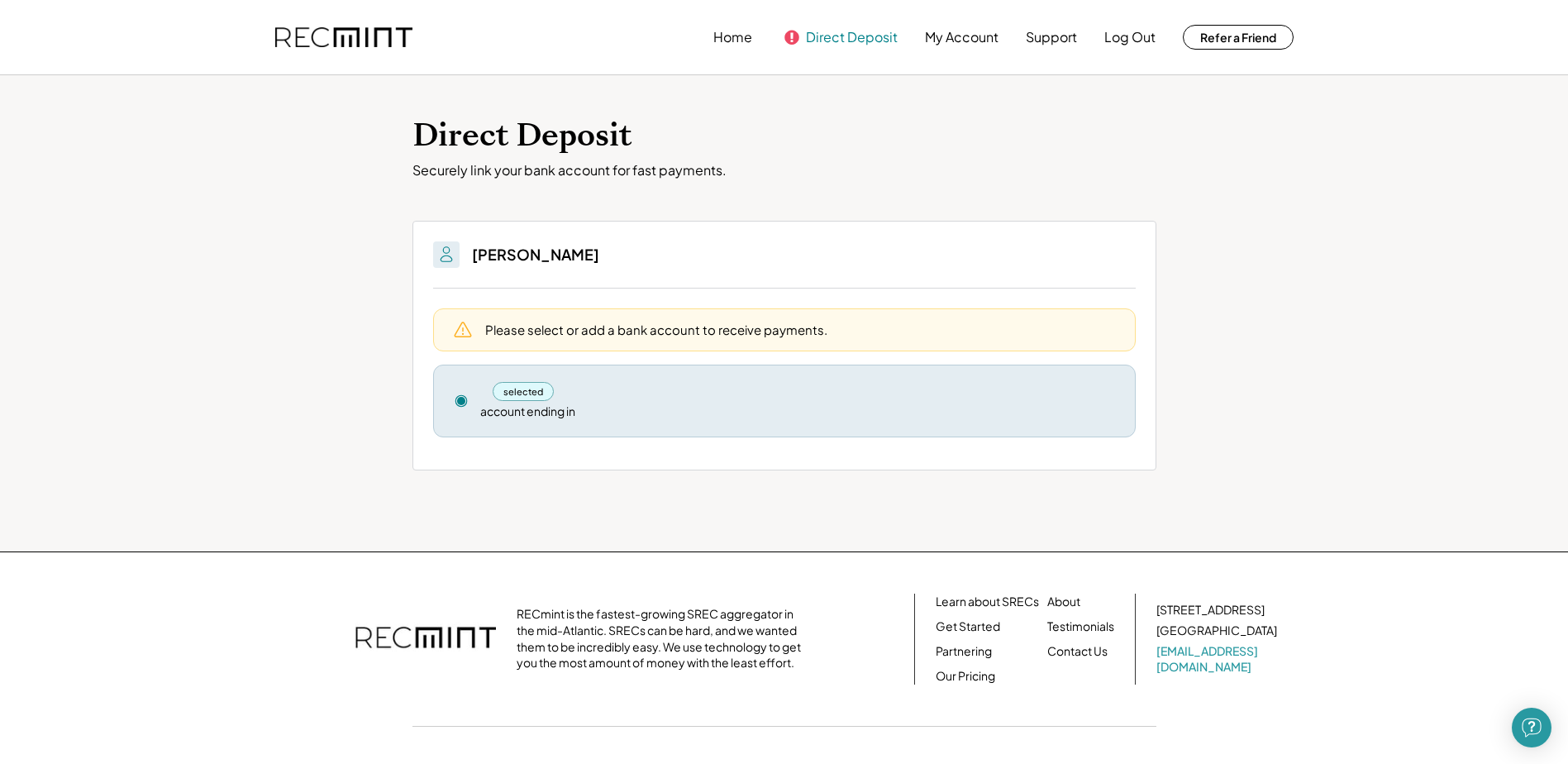
click at [847, 34] on button "Direct Deposit" at bounding box center [851, 37] width 92 height 33
click at [736, 36] on button "Home" at bounding box center [732, 37] width 39 height 33
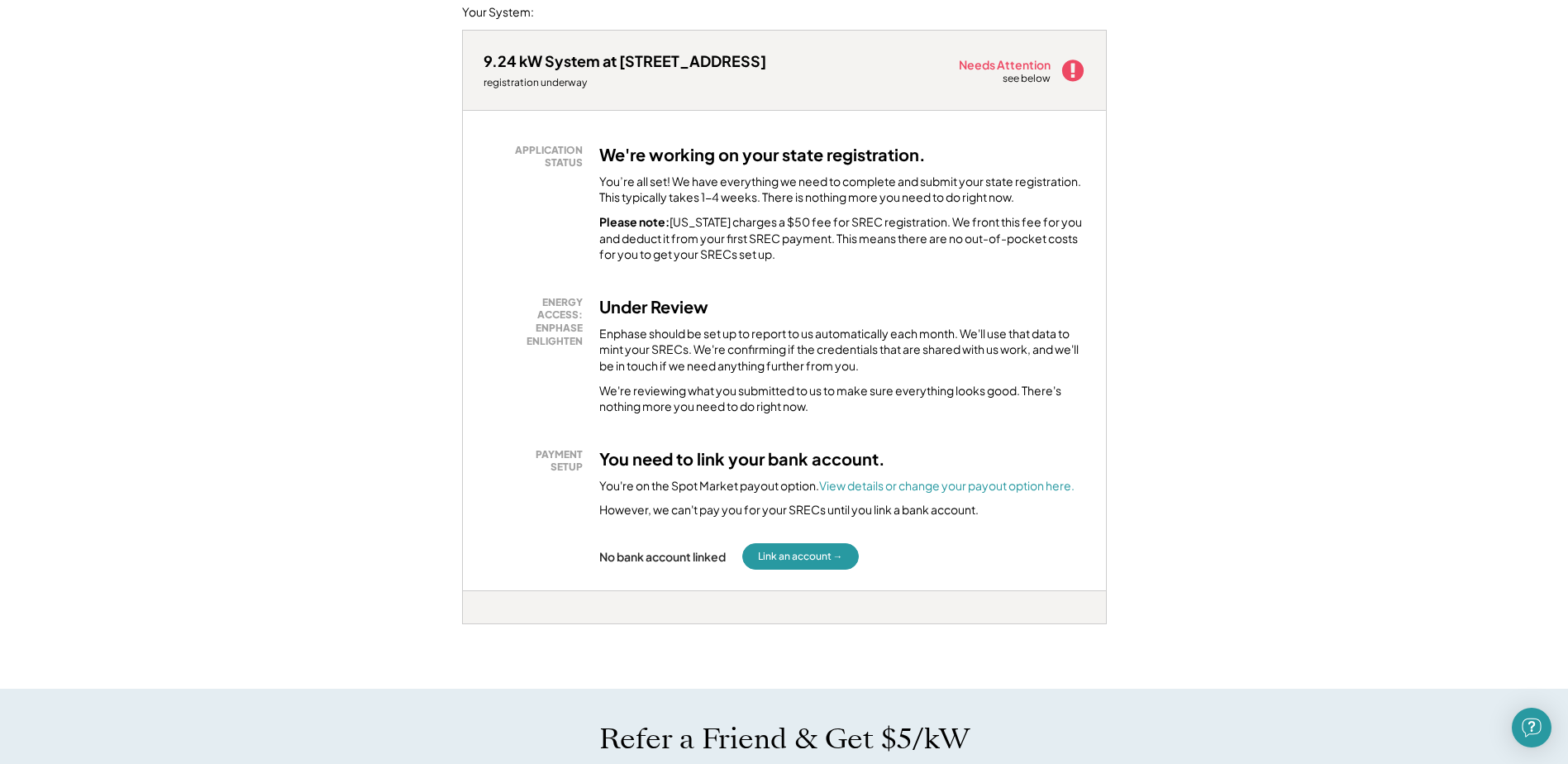
scroll to position [248, 0]
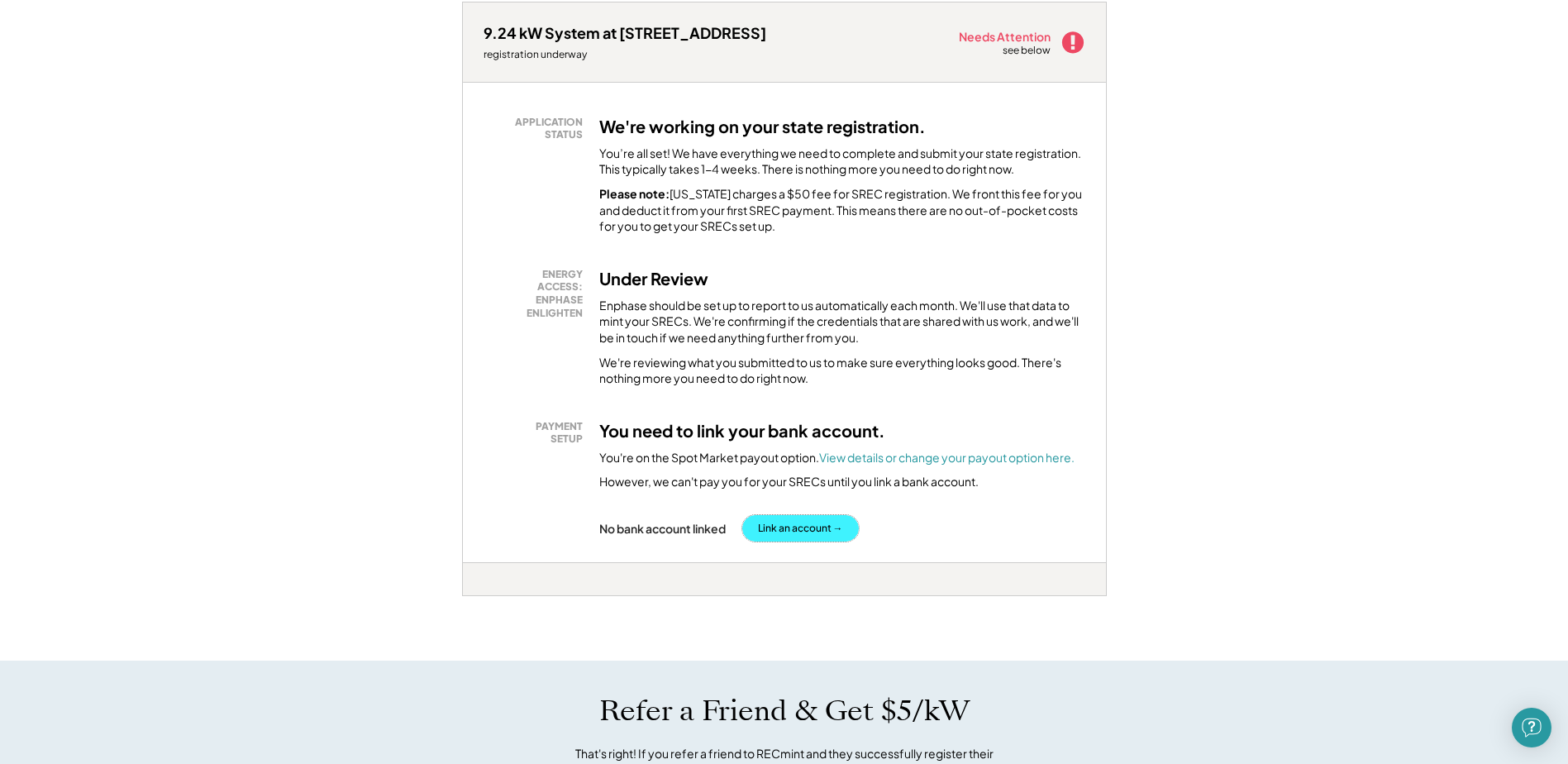
click at [793, 529] on button "Link an account →" at bounding box center [800, 527] width 117 height 26
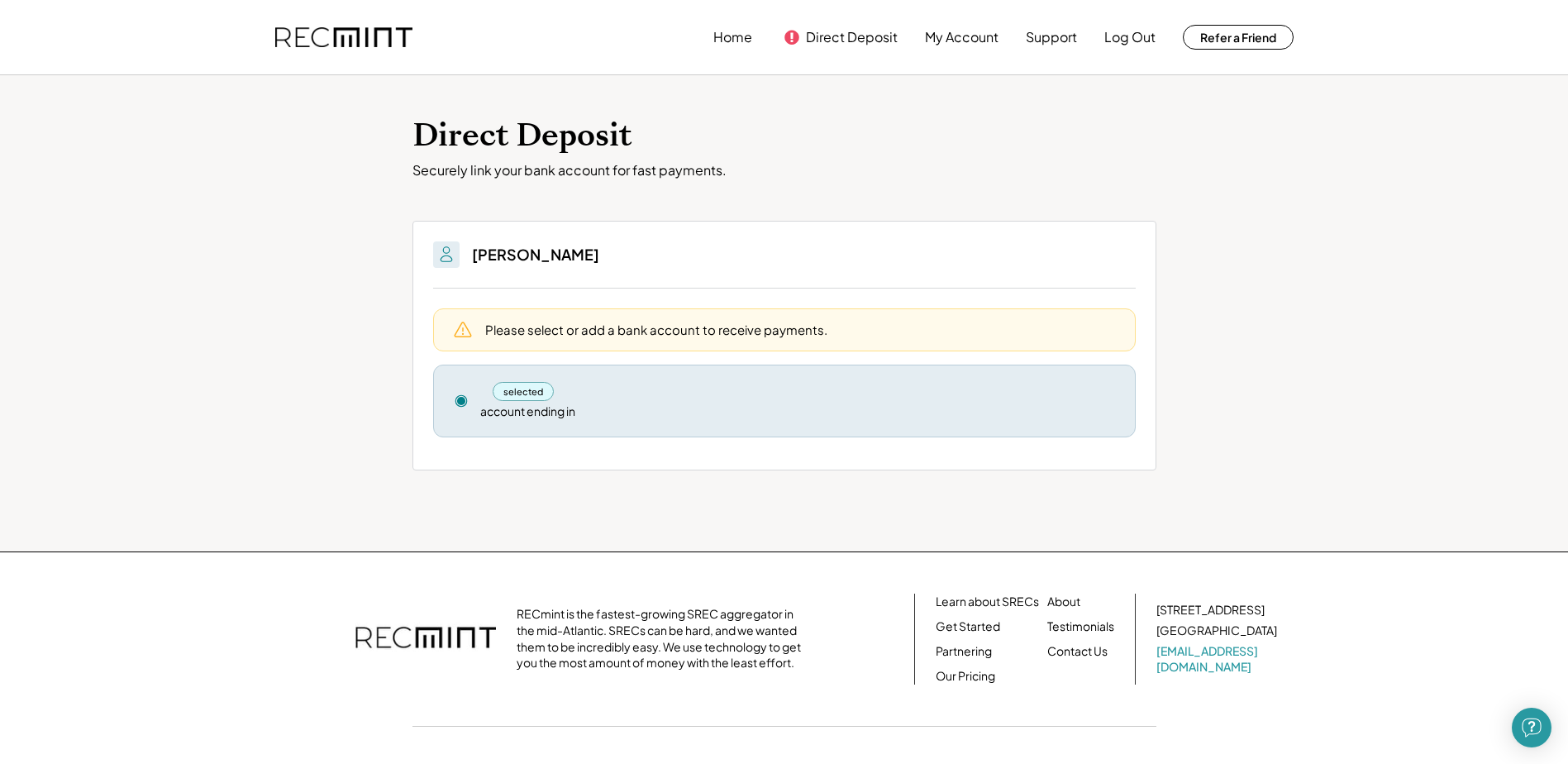
click at [687, 402] on div "selected account ending in" at bounding box center [797, 400] width 635 height 38
click at [485, 331] on div "Please select or add a bank account to receive payments." at bounding box center [656, 329] width 342 height 17
click at [441, 326] on div "Please select or add a bank account to receive payments." at bounding box center [784, 329] width 702 height 42
click at [470, 410] on div "selected account ending in Remove" at bounding box center [784, 400] width 702 height 72
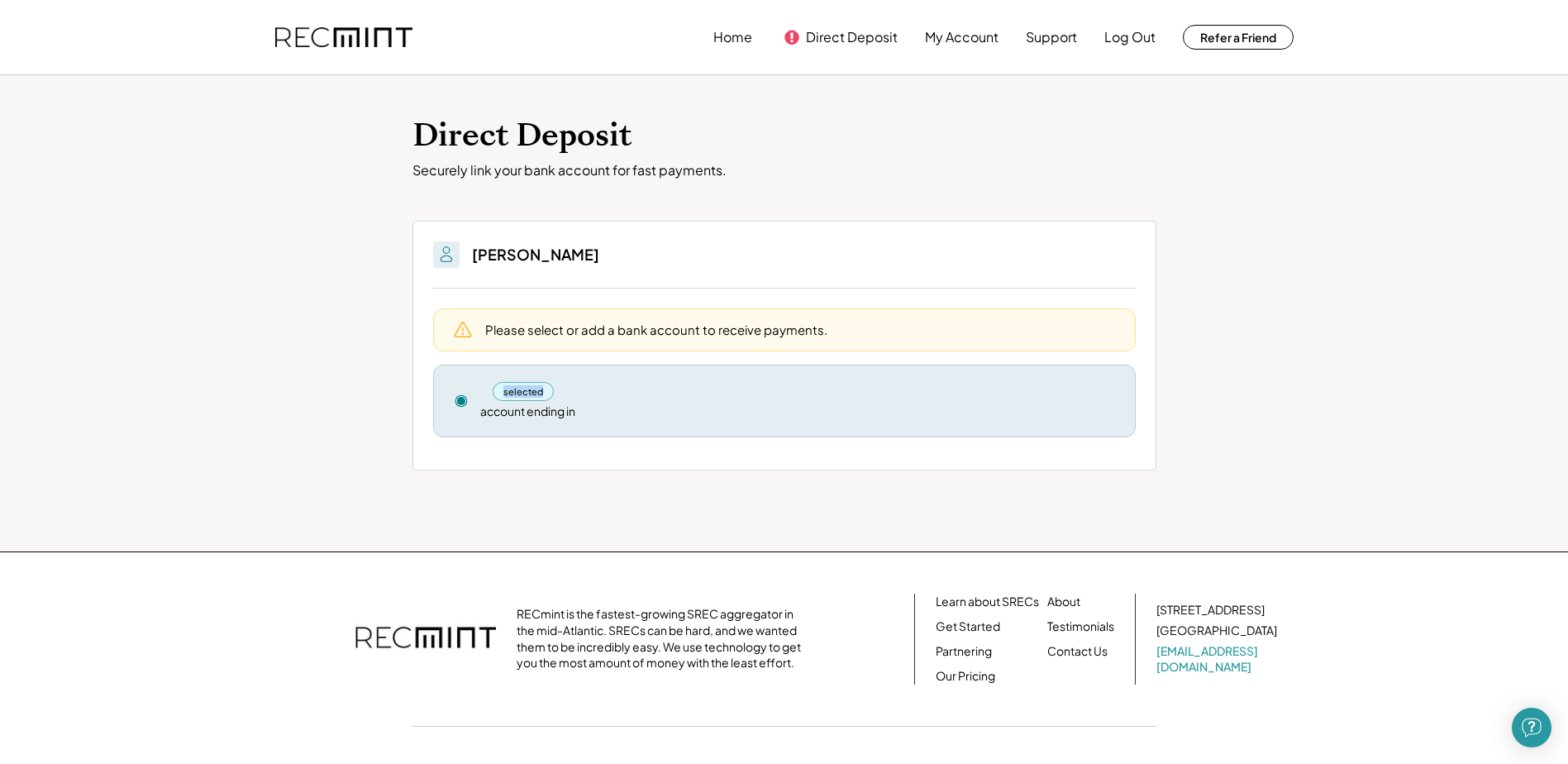
drag, startPoint x: 470, startPoint y: 410, endPoint x: 672, endPoint y: 402, distance: 202.2
click at [672, 402] on div "selected account ending in" at bounding box center [797, 400] width 635 height 38
click at [523, 392] on div "selected" at bounding box center [524, 391] width 62 height 19
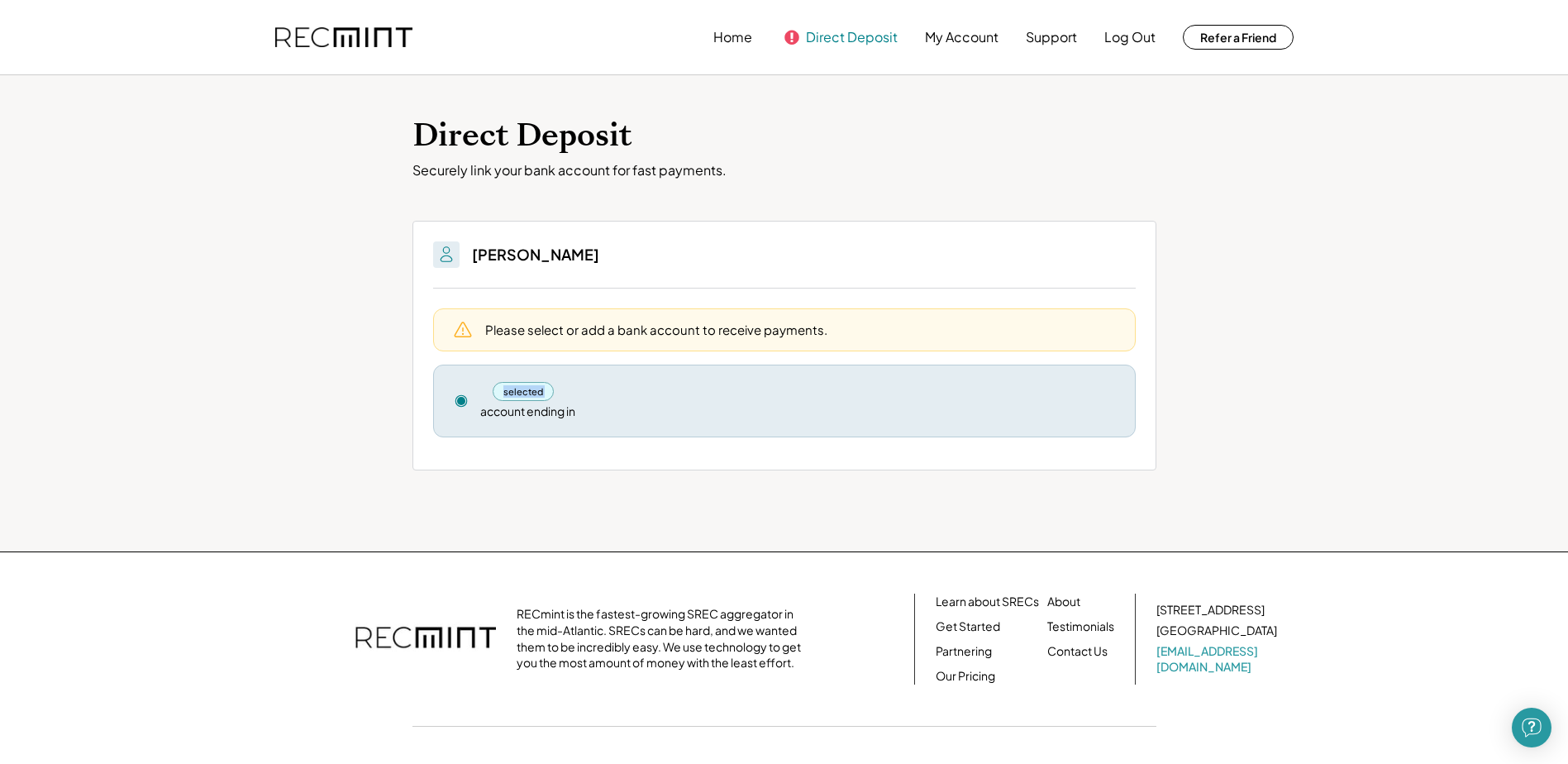
click at [836, 35] on button "Direct Deposit" at bounding box center [851, 37] width 92 height 33
drag, startPoint x: 764, startPoint y: 35, endPoint x: 753, endPoint y: 35, distance: 11.0
click at [762, 35] on div "Home Direct Deposit My Account Support Log Out Refer a Friend" at bounding box center [1003, 37] width 581 height 33
click at [955, 37] on button "My Account" at bounding box center [961, 37] width 73 height 33
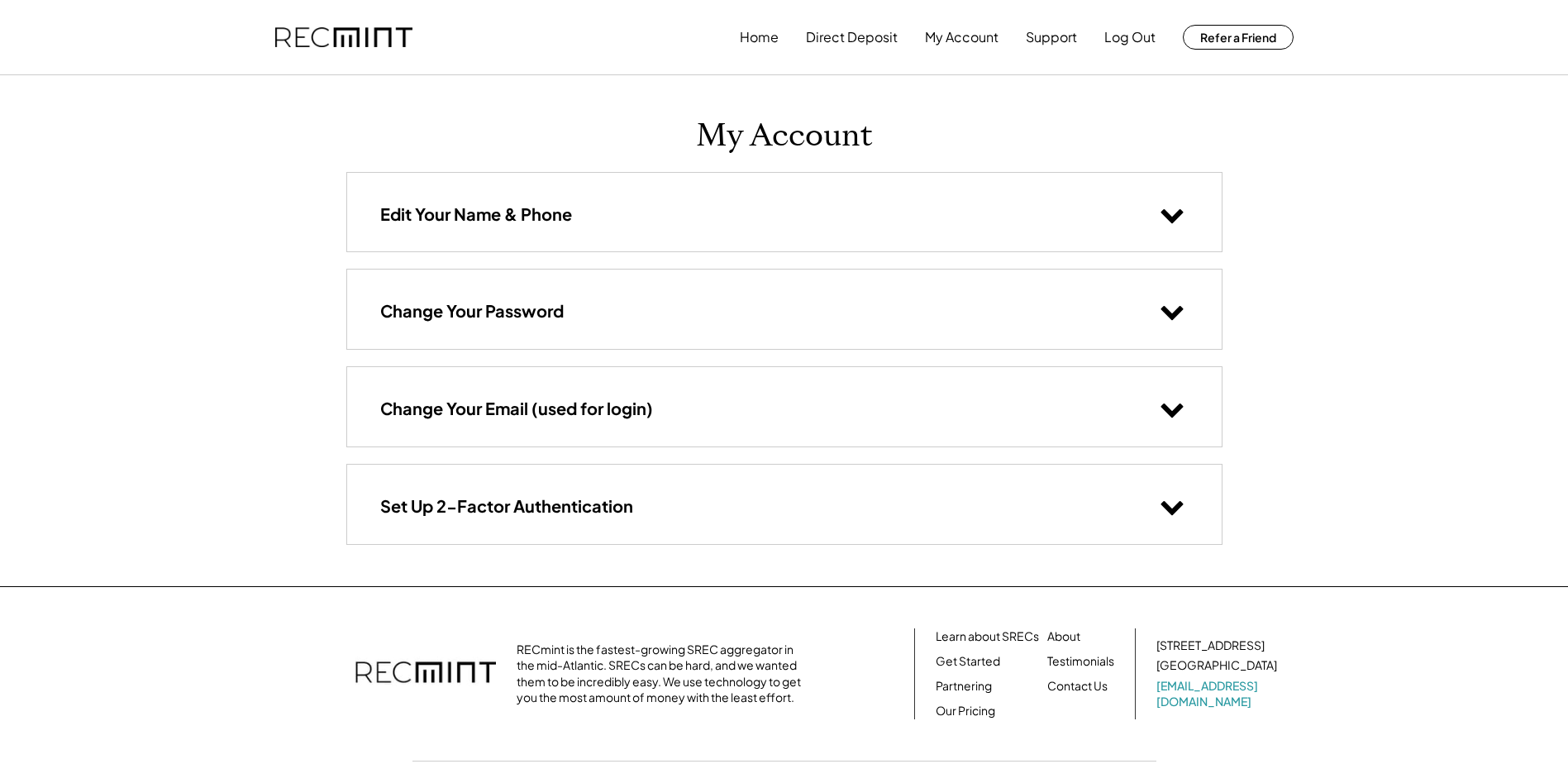
click at [1171, 215] on use at bounding box center [1171, 215] width 22 height 14
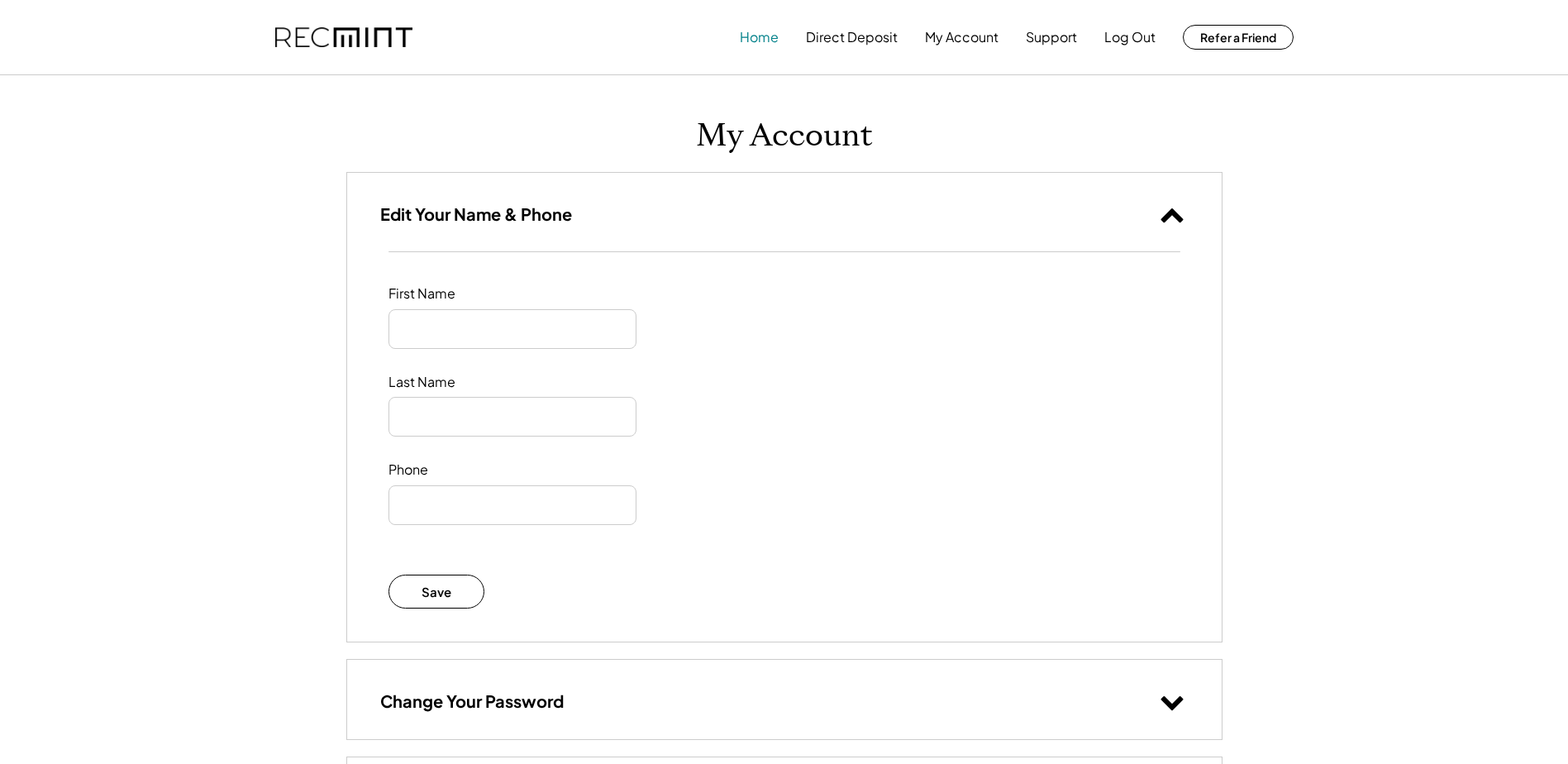
click at [758, 36] on button "Home" at bounding box center [759, 37] width 39 height 33
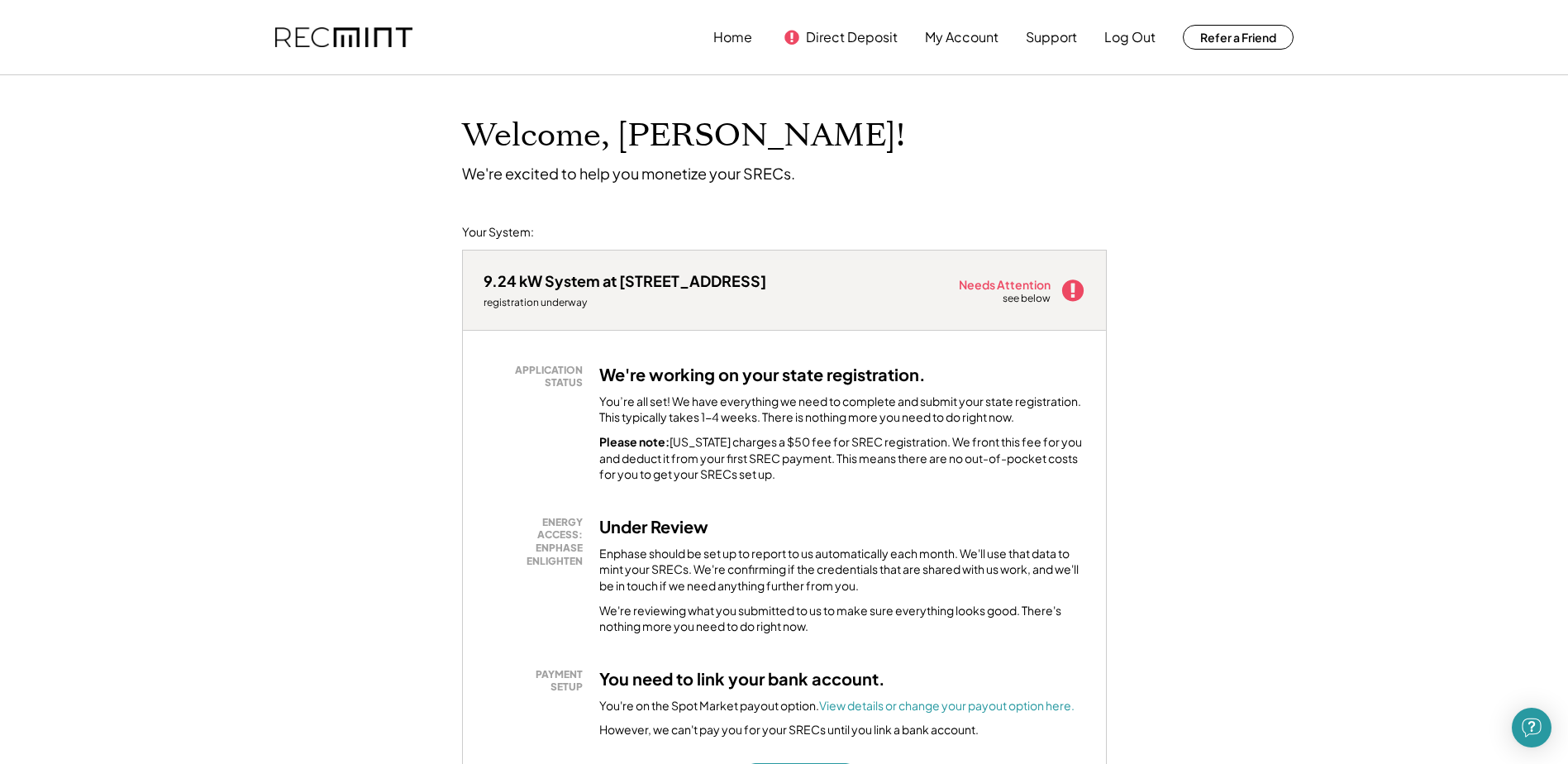
scroll to position [413, 0]
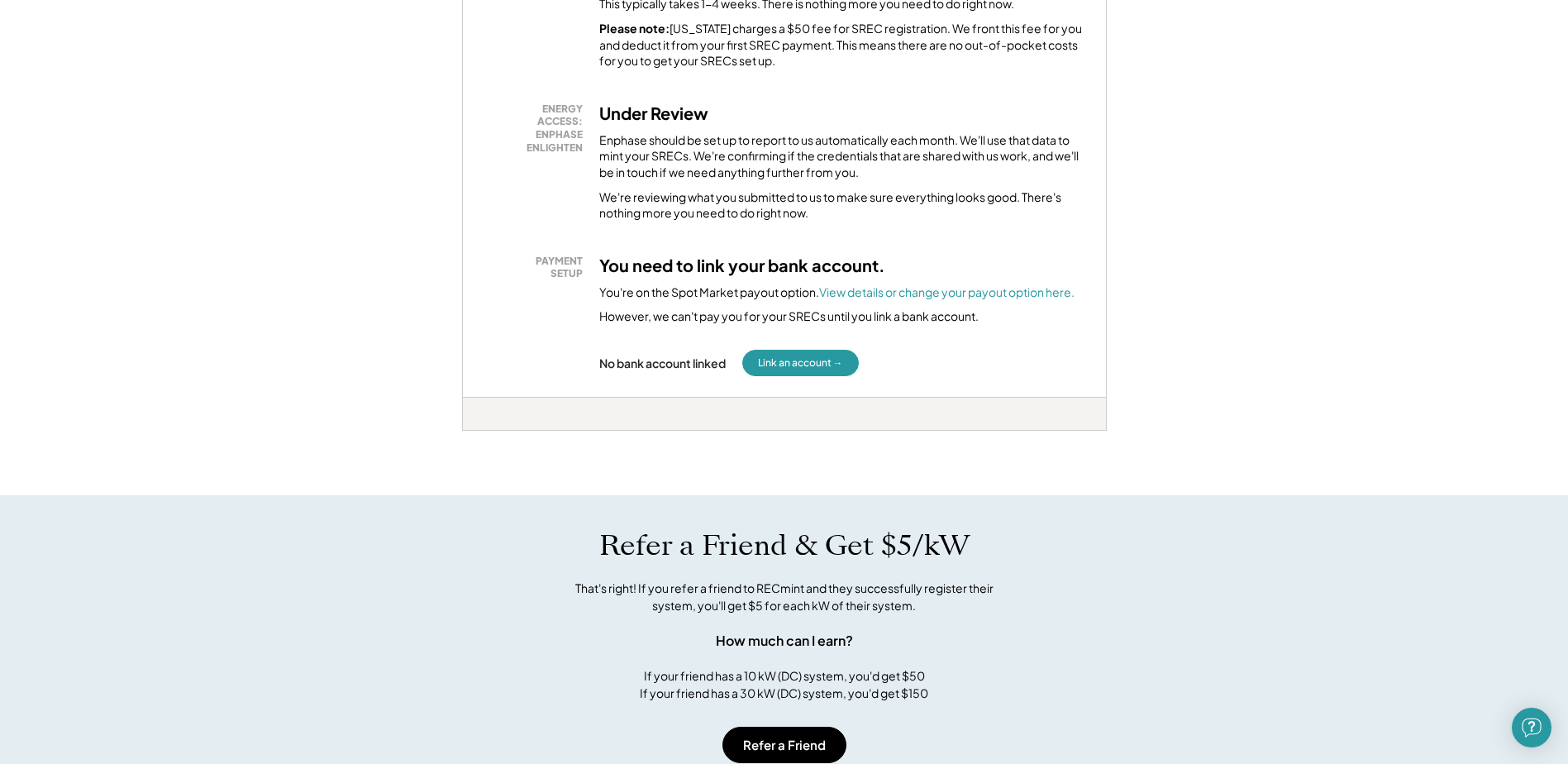
click at [614, 363] on div "No bank account linked" at bounding box center [662, 362] width 127 height 14
click at [885, 297] on font "View details or change your payout option here." at bounding box center [947, 291] width 255 height 14
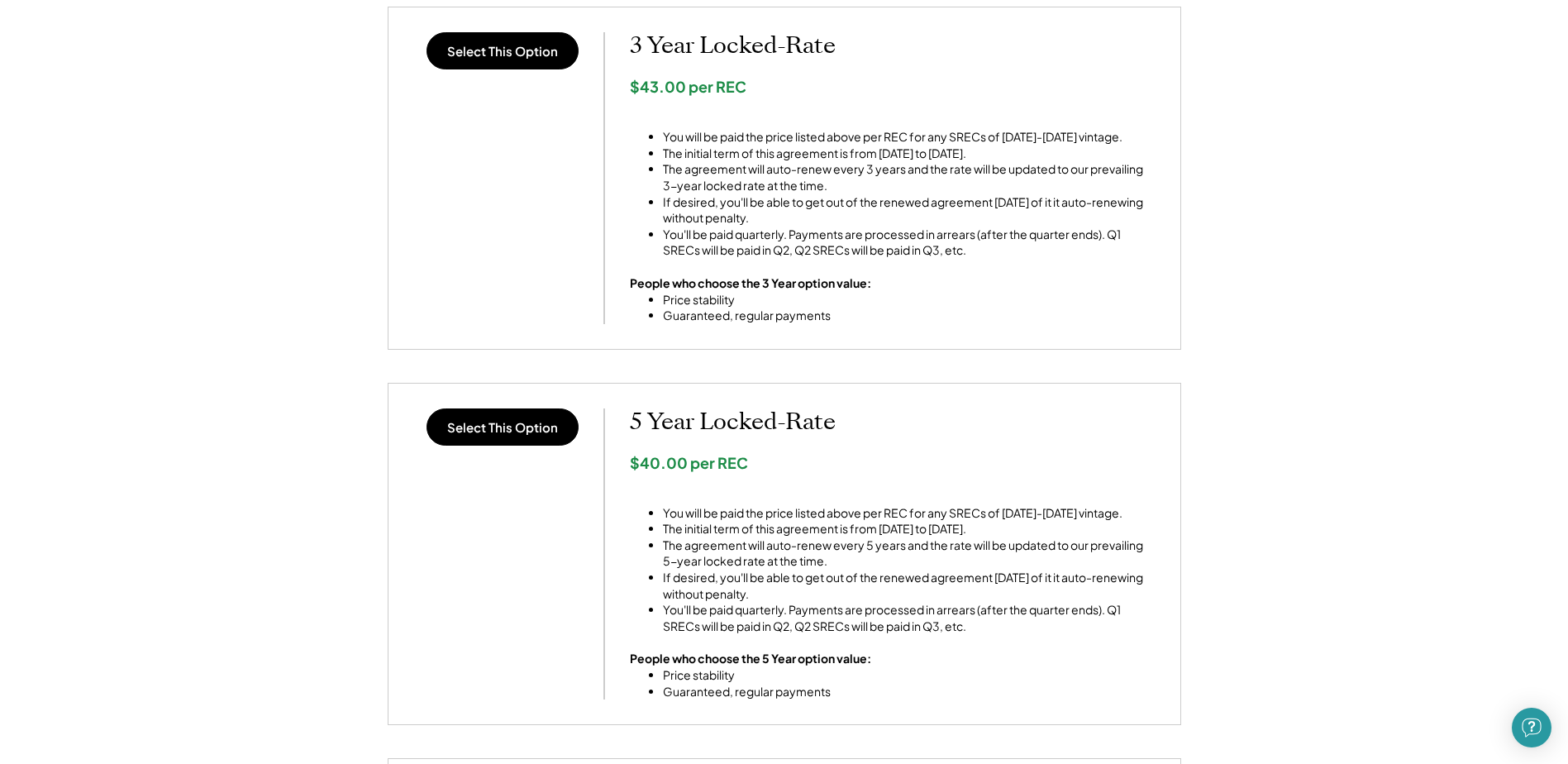
scroll to position [744, 0]
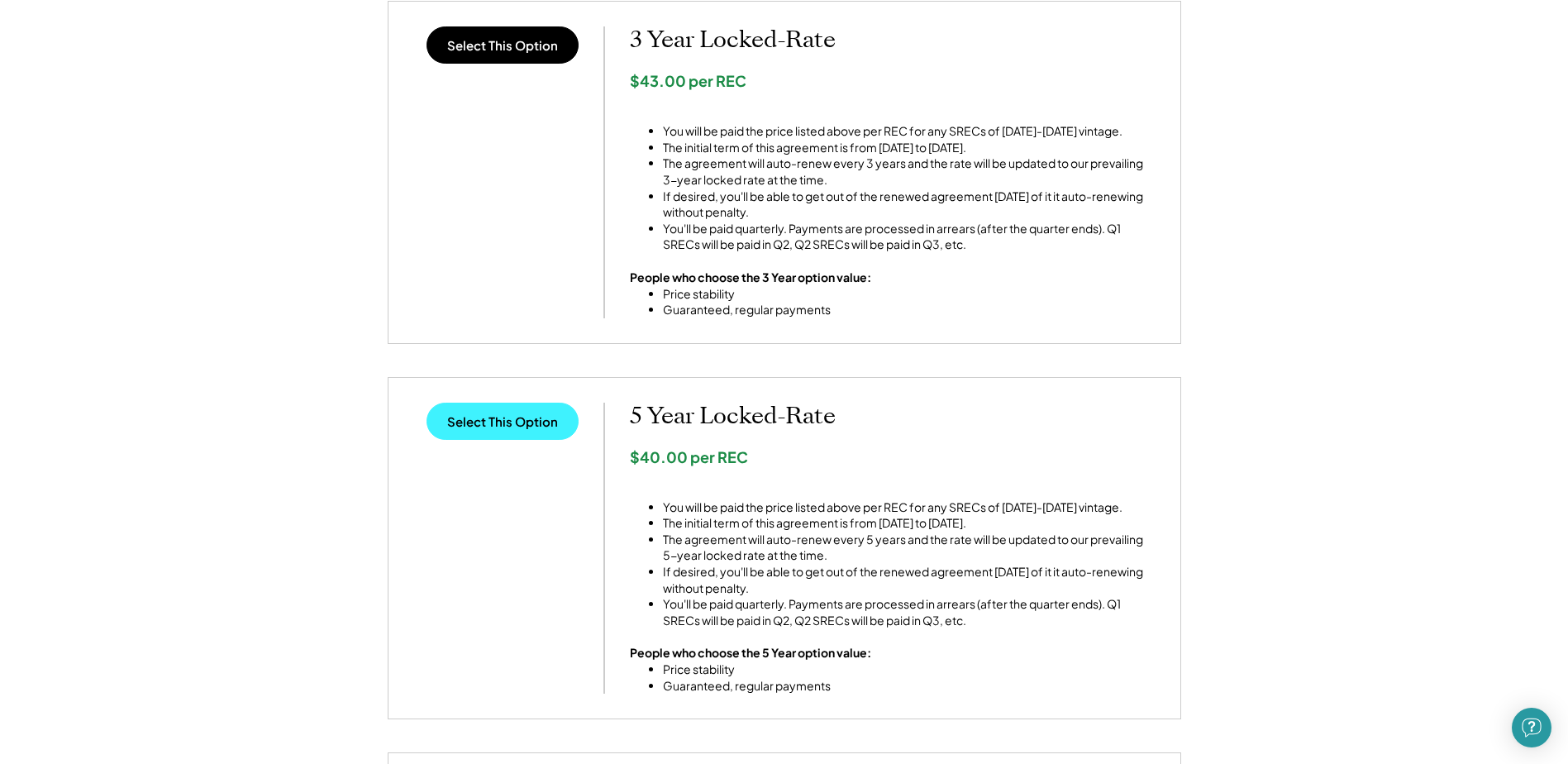
click at [493, 415] on button "Select This Option" at bounding box center [502, 421] width 152 height 38
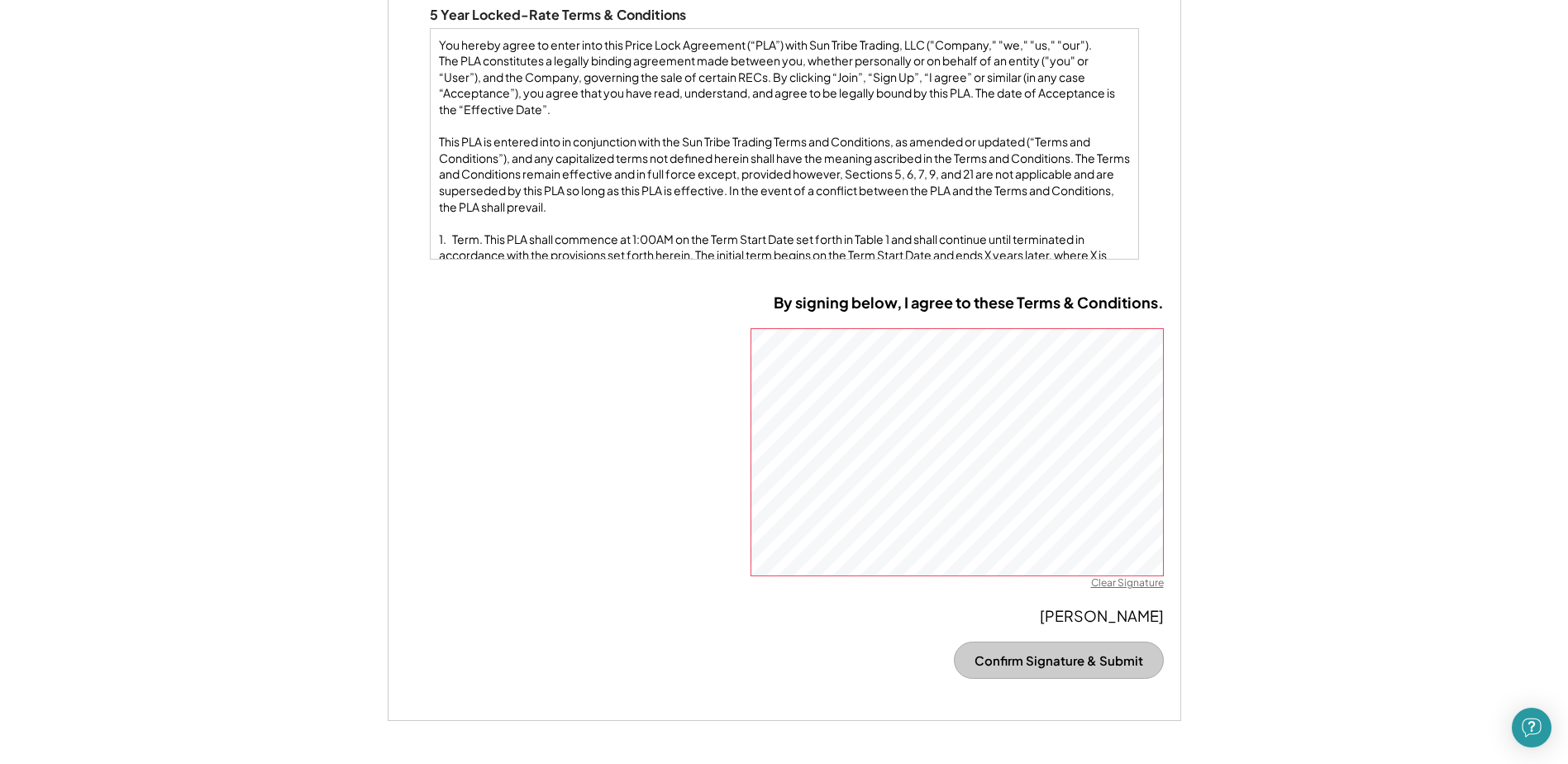
scroll to position [1239, 0]
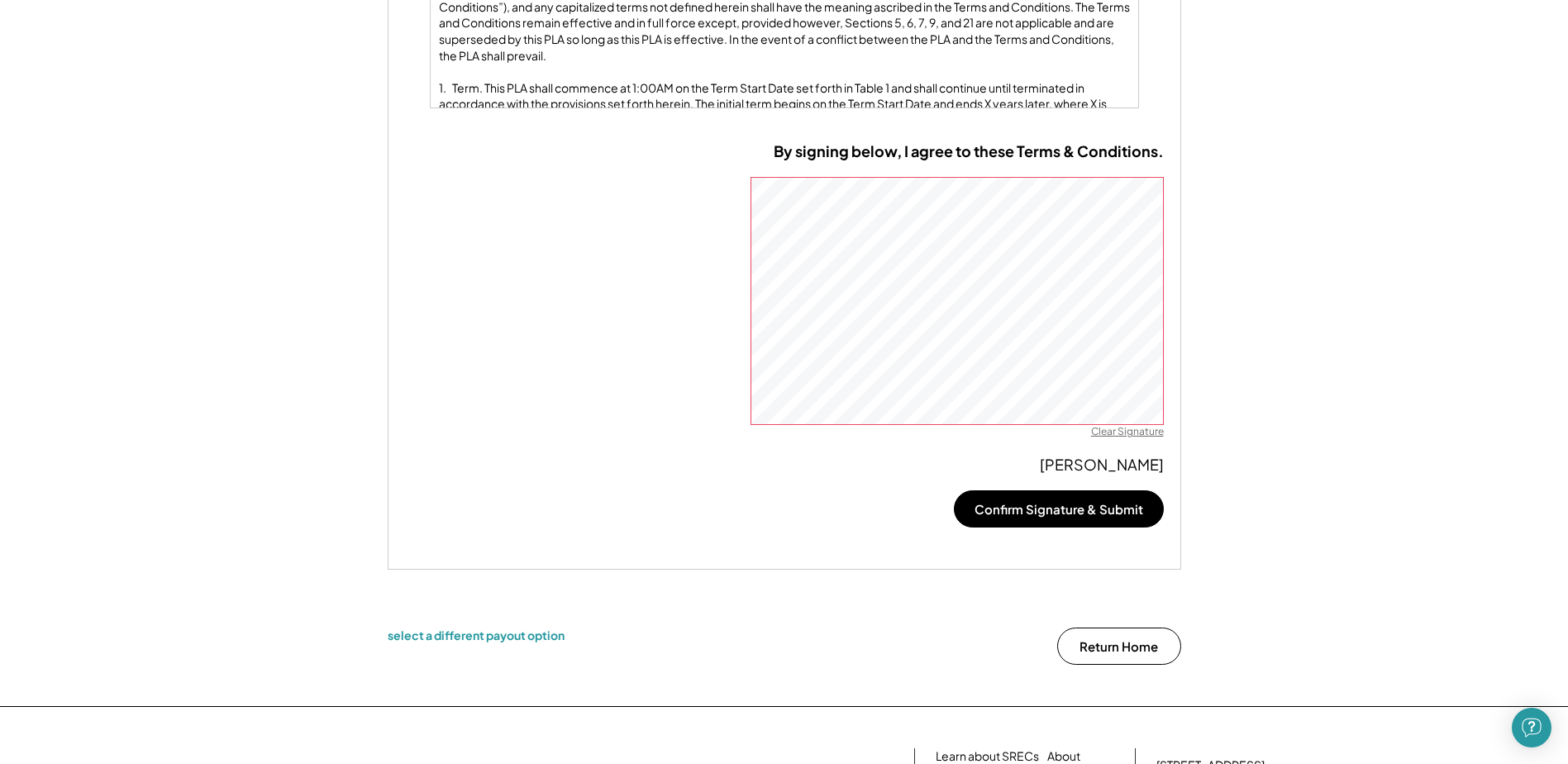
click at [1072, 502] on button "Confirm Signature & Submit" at bounding box center [1058, 508] width 210 height 38
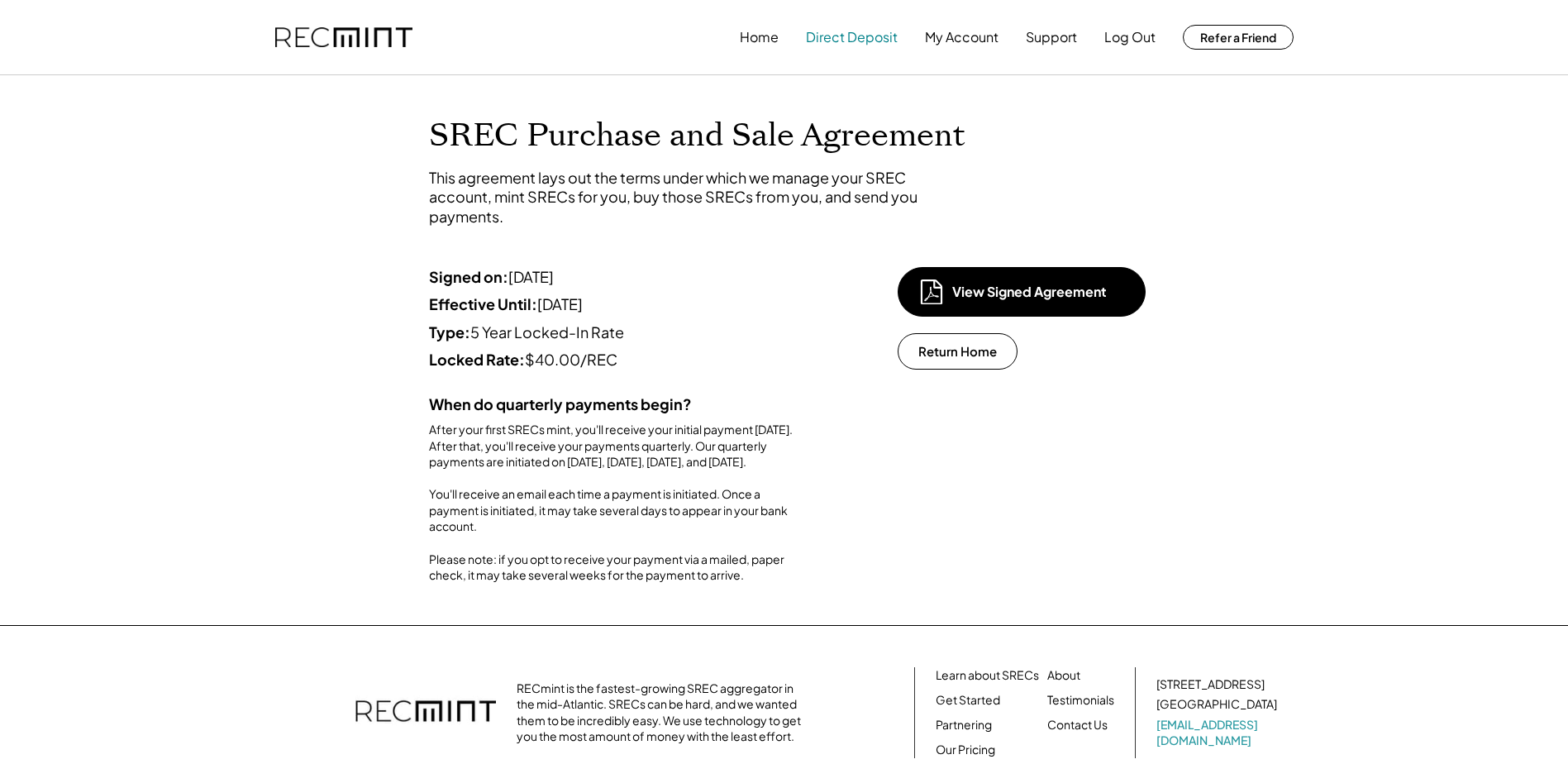
click at [852, 38] on button "Direct Deposit" at bounding box center [851, 37] width 92 height 33
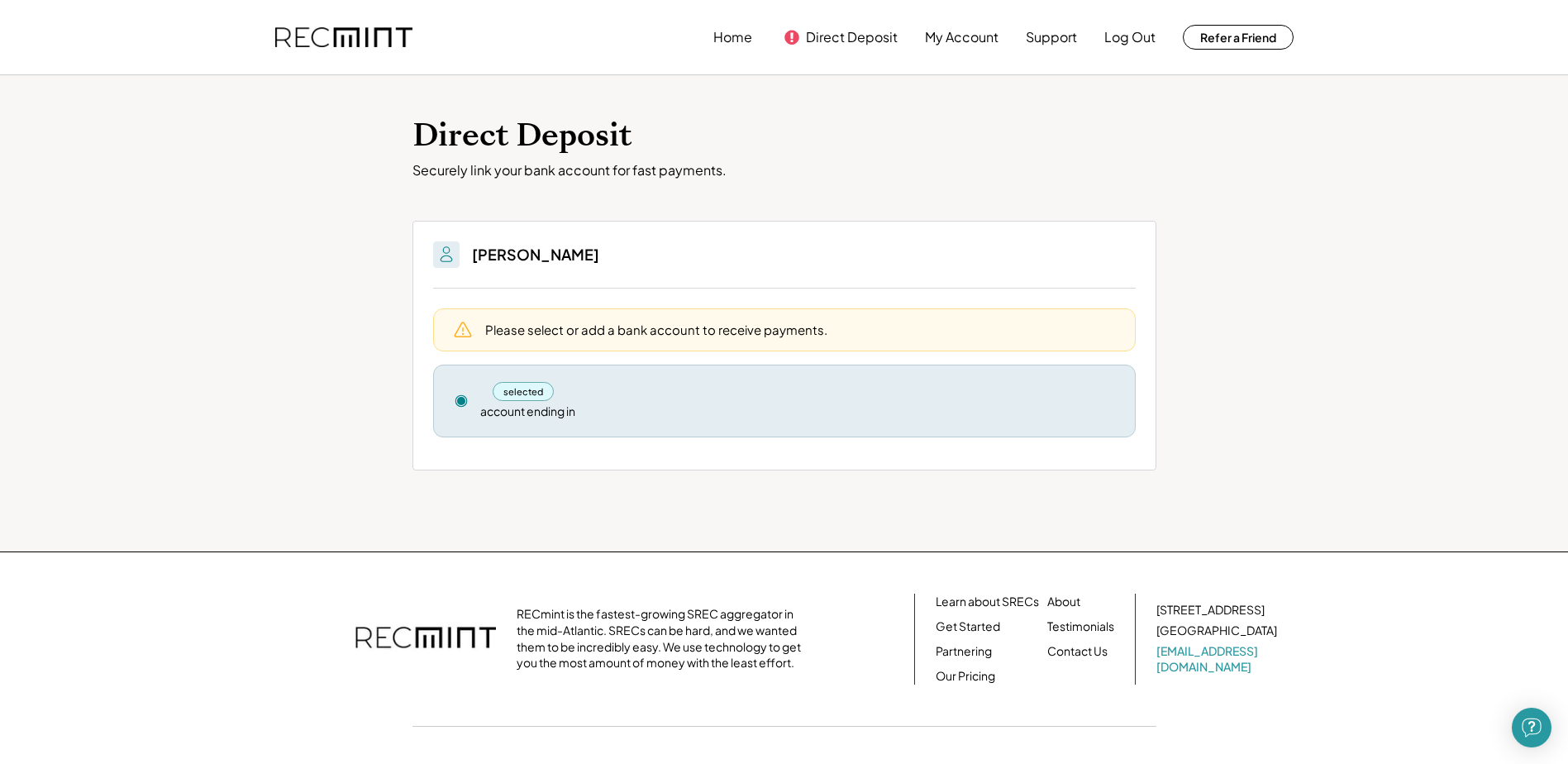
click at [529, 331] on div "Please select or add a bank account to receive payments." at bounding box center [656, 329] width 342 height 17
click at [520, 391] on div "selected" at bounding box center [524, 391] width 62 height 19
click at [529, 411] on div "account ending in" at bounding box center [527, 411] width 95 height 16
click at [524, 410] on div "account ending in" at bounding box center [527, 411] width 95 height 16
click at [452, 398] on div "selected account ending in Remove" at bounding box center [784, 400] width 702 height 72
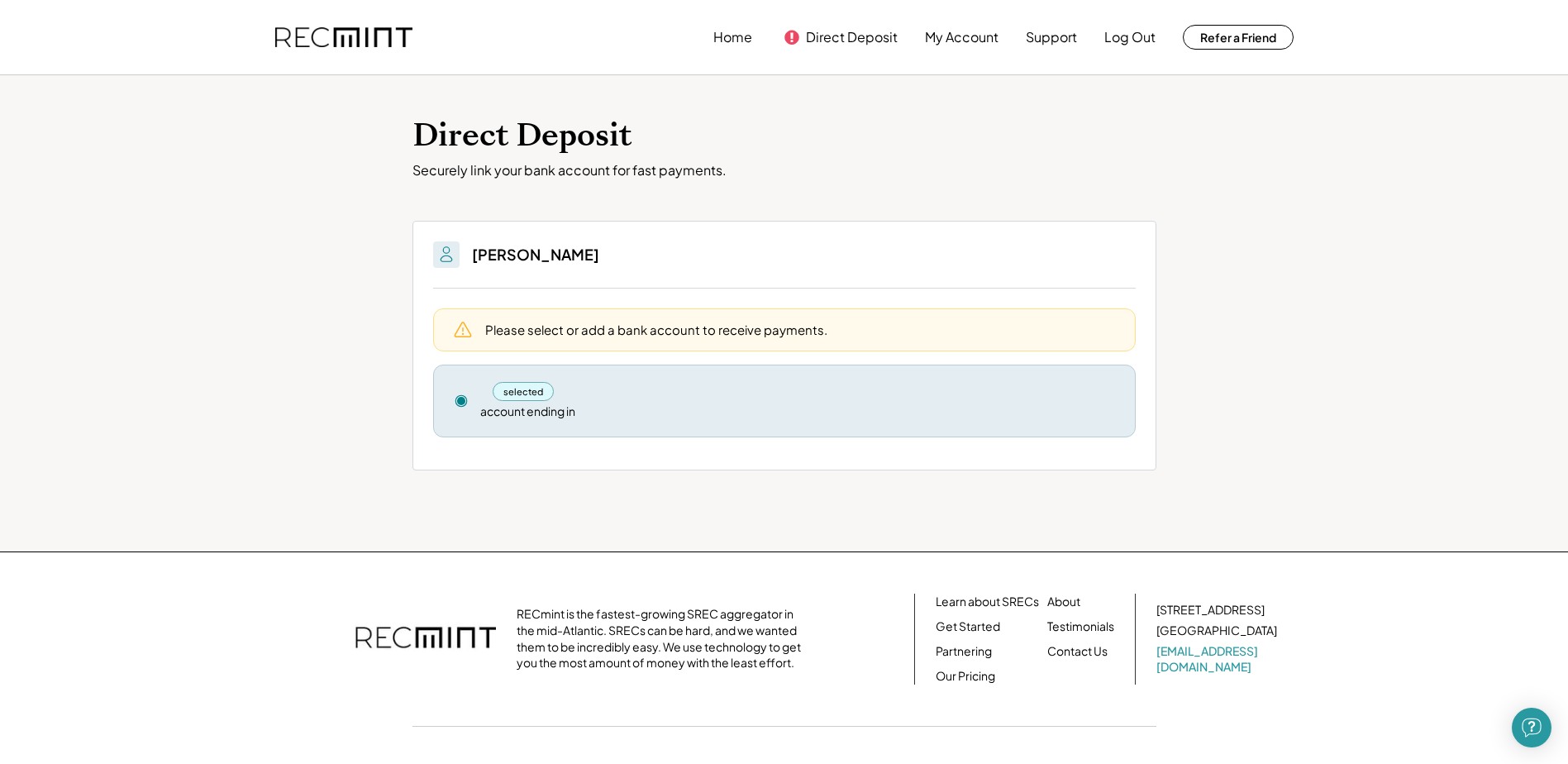
click at [461, 398] on use at bounding box center [461, 401] width 12 height 12
click at [816, 35] on button "Direct Deposit" at bounding box center [851, 37] width 92 height 33
click at [709, 35] on div "Home Direct Deposit My Account Support Log Out Refer a Friend" at bounding box center [784, 37] width 1058 height 74
click at [727, 36] on button "Home" at bounding box center [732, 37] width 39 height 33
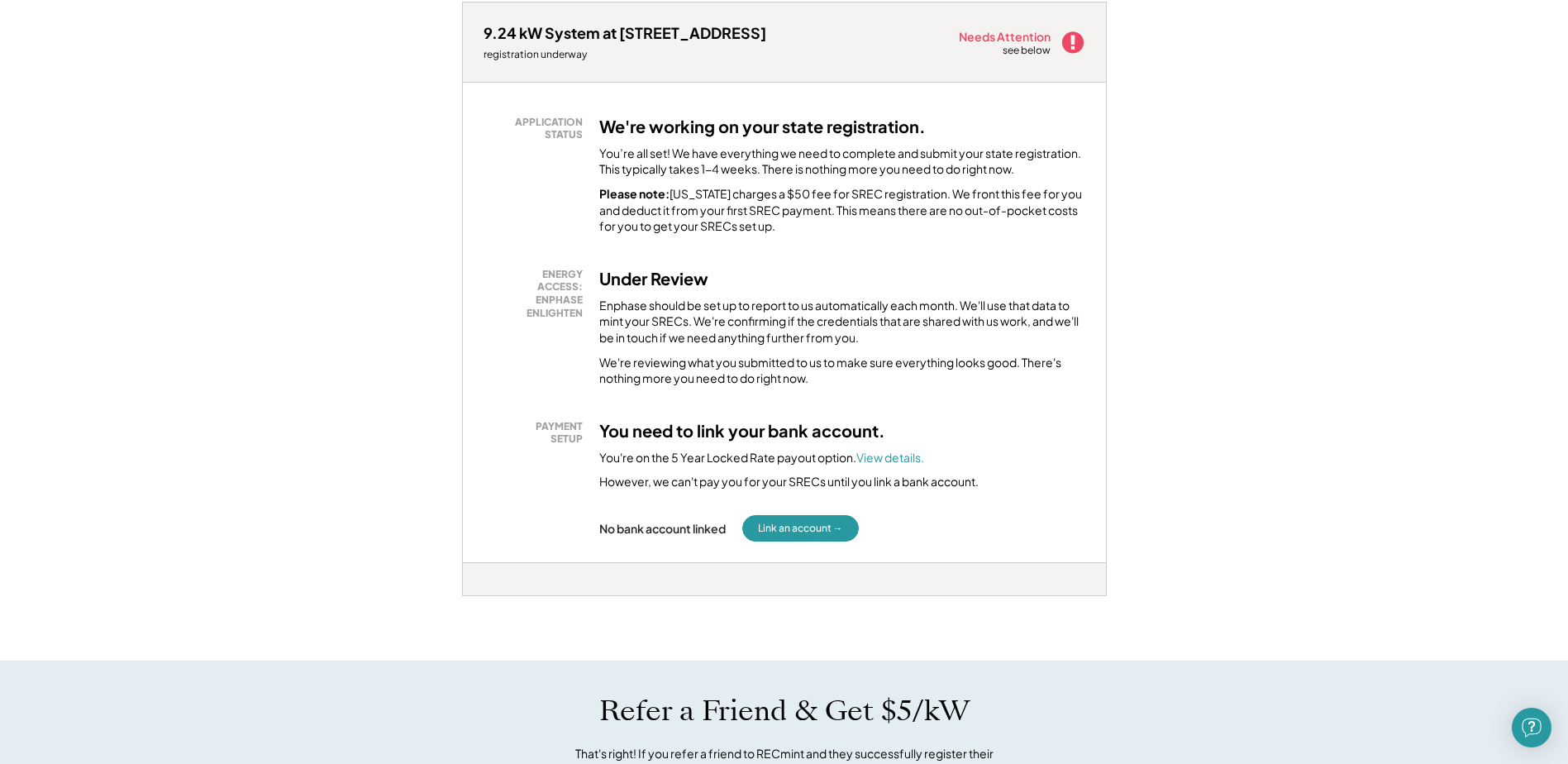
scroll to position [330, 0]
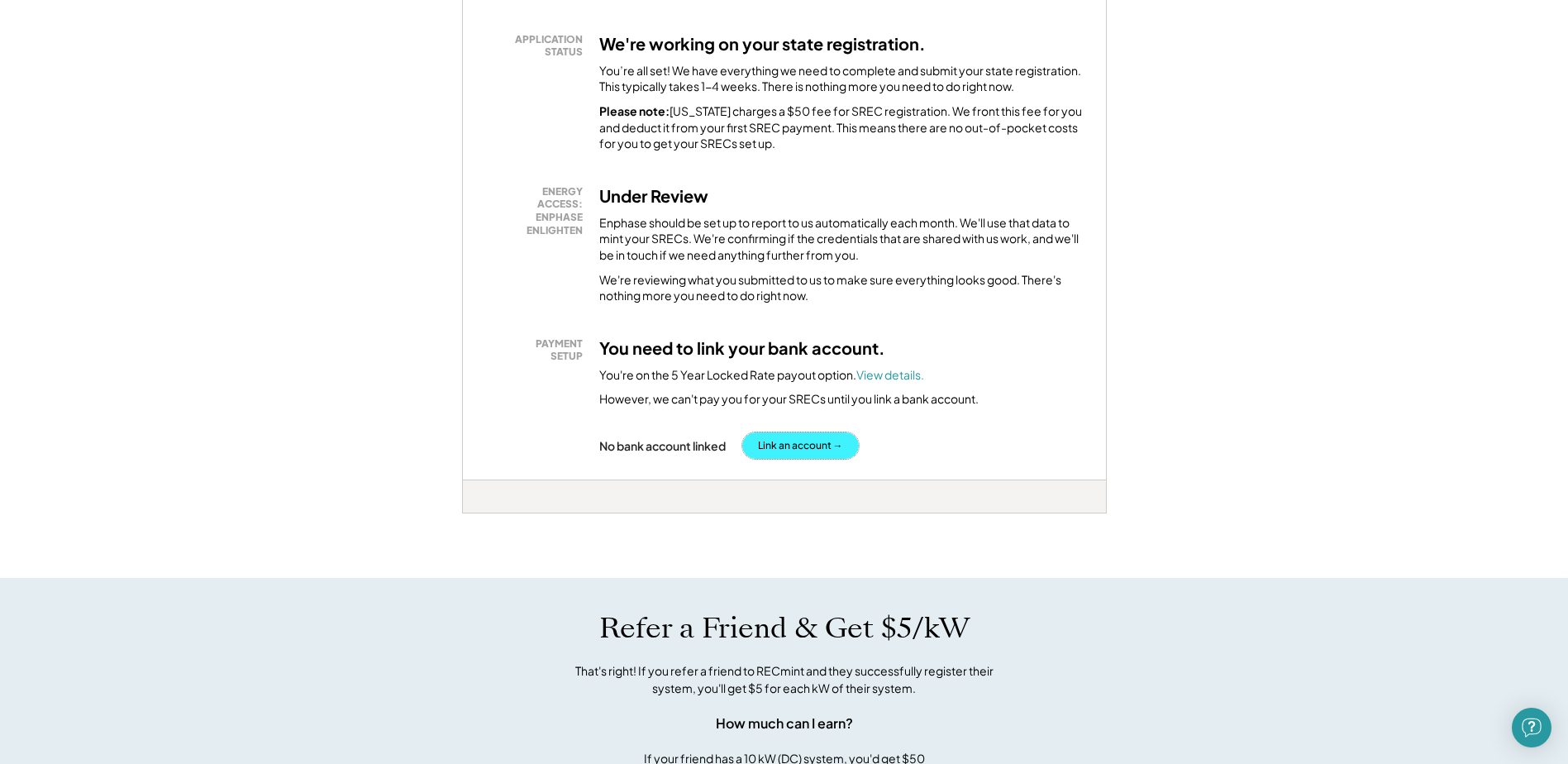
click at [807, 443] on button "Link an account →" at bounding box center [800, 445] width 117 height 26
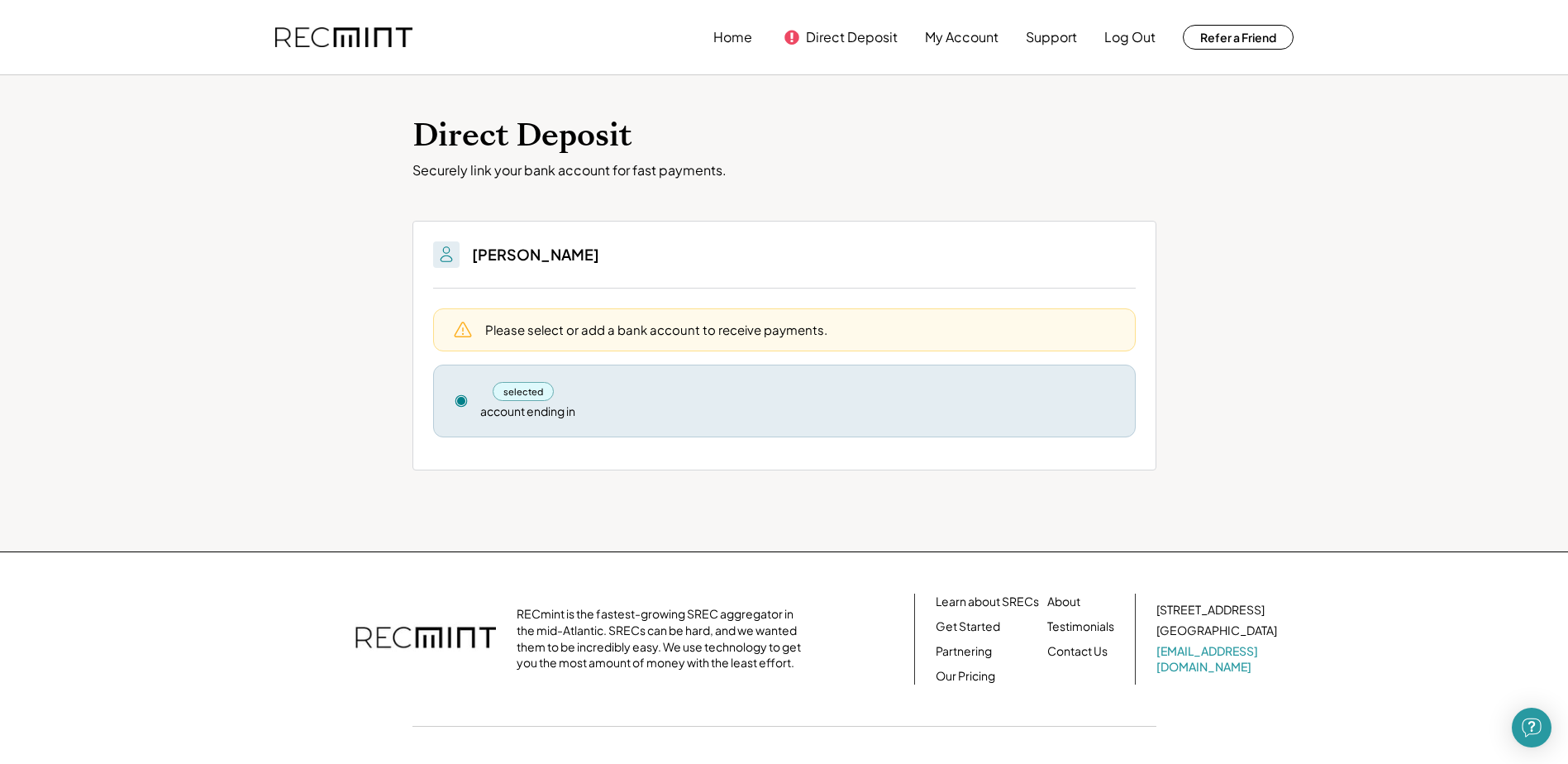
click at [898, 329] on div "Please select or add a bank account to receive payments." at bounding box center [800, 329] width 630 height 17
drag, startPoint x: 898, startPoint y: 329, endPoint x: 972, endPoint y: 397, distance: 100.5
click at [972, 397] on div "selected" at bounding box center [797, 391] width 635 height 19
click at [942, 424] on div "selected account ending in Remove" at bounding box center [784, 400] width 702 height 72
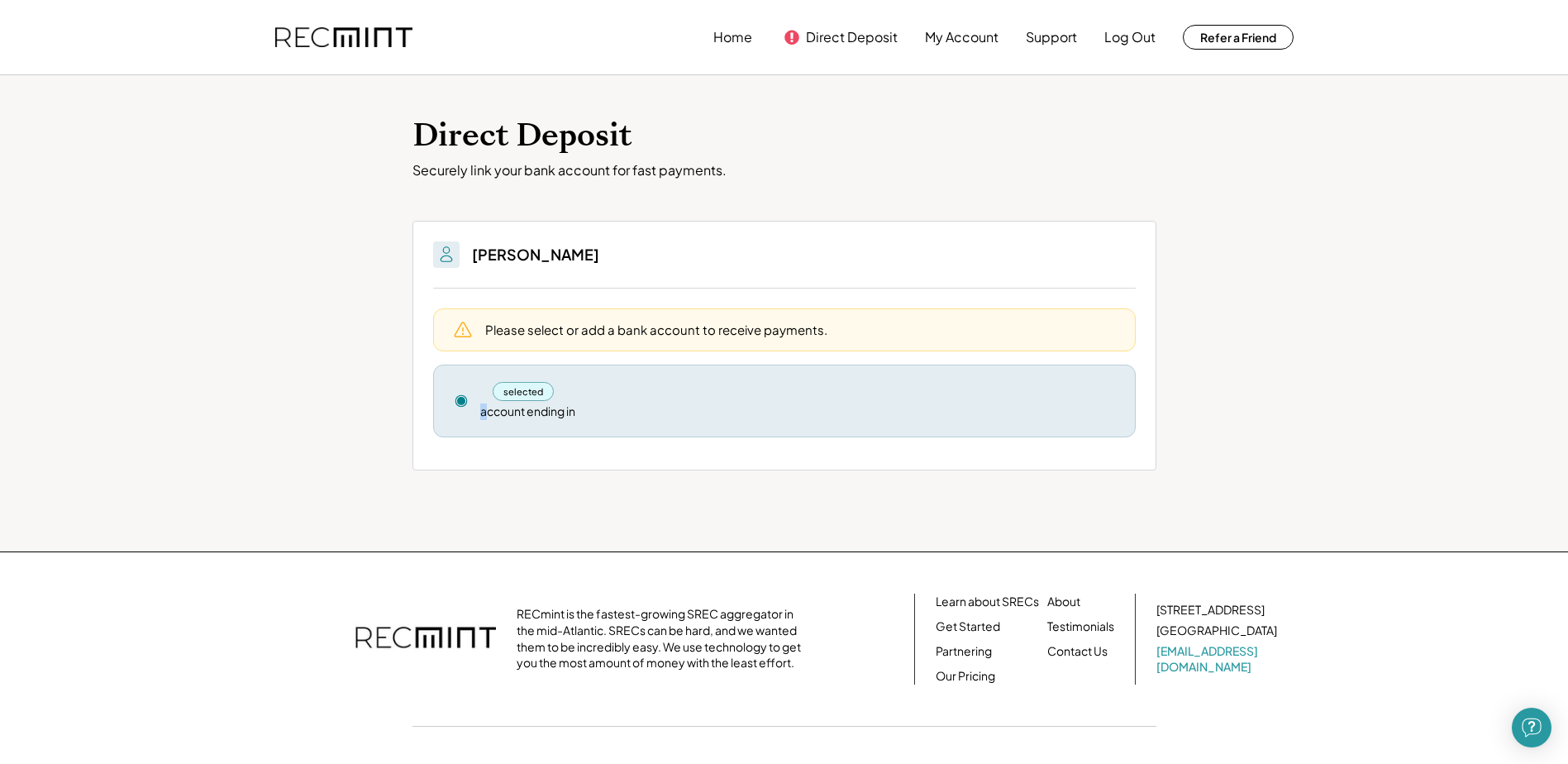
click at [942, 424] on div "selected account ending in Remove" at bounding box center [784, 400] width 702 height 72
click at [518, 391] on div "selected" at bounding box center [524, 391] width 62 height 19
click at [461, 401] on use at bounding box center [461, 401] width 12 height 12
click at [601, 421] on div "selected account ending in Remove" at bounding box center [784, 400] width 702 height 72
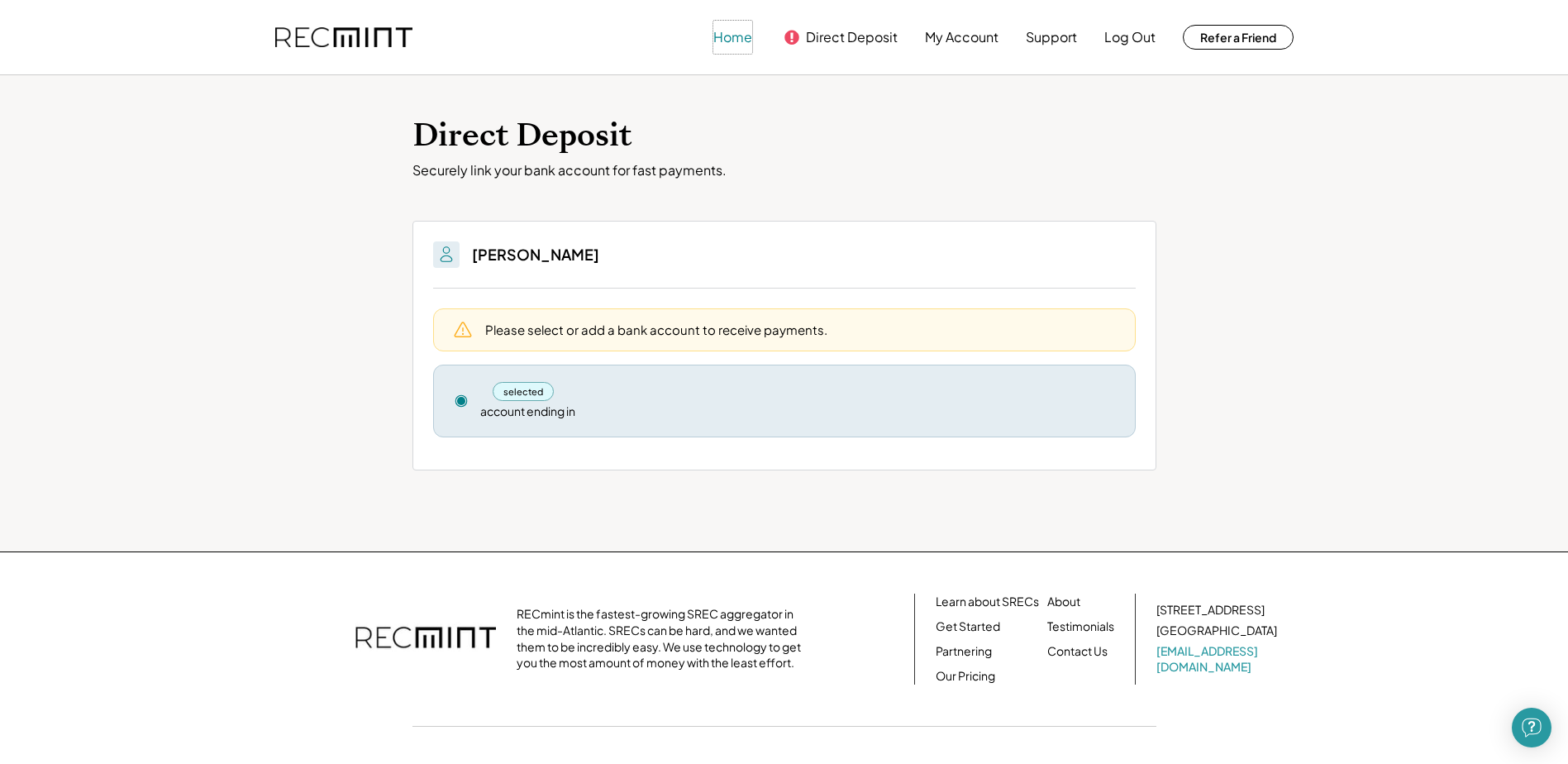
click at [725, 34] on button "Home" at bounding box center [732, 37] width 39 height 33
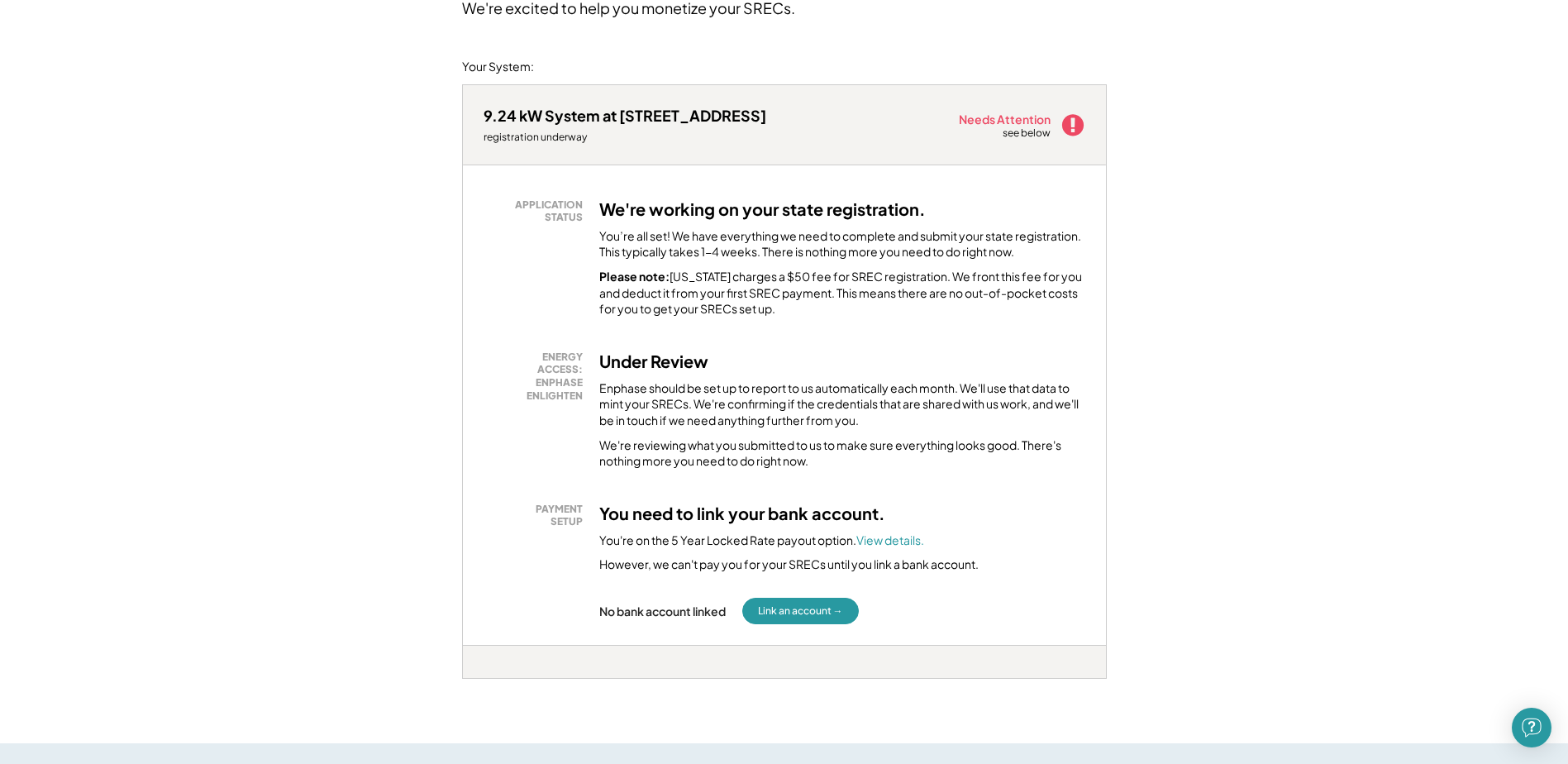
scroll to position [248, 0]
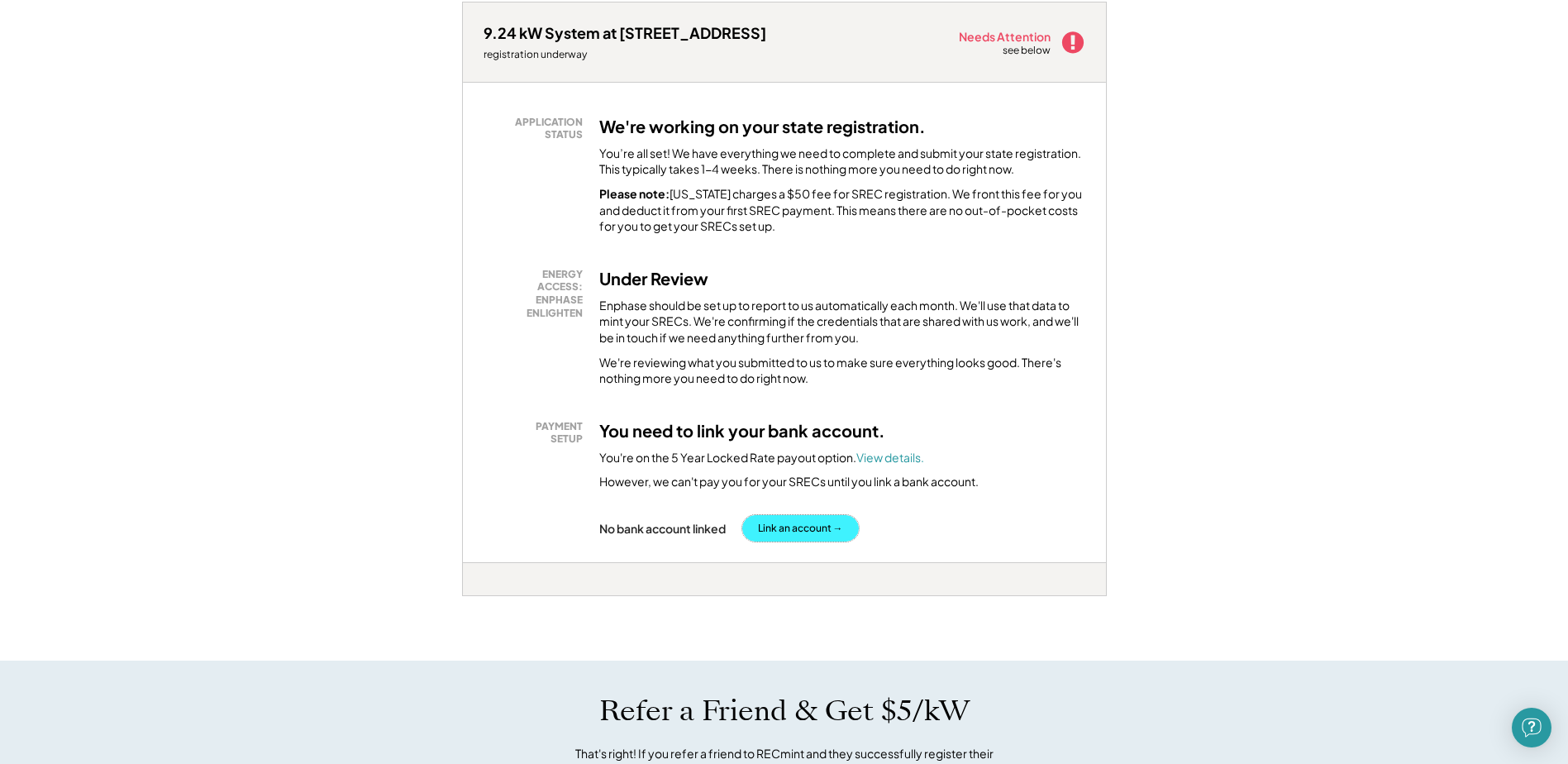
click at [768, 524] on button "Link an account →" at bounding box center [800, 527] width 117 height 26
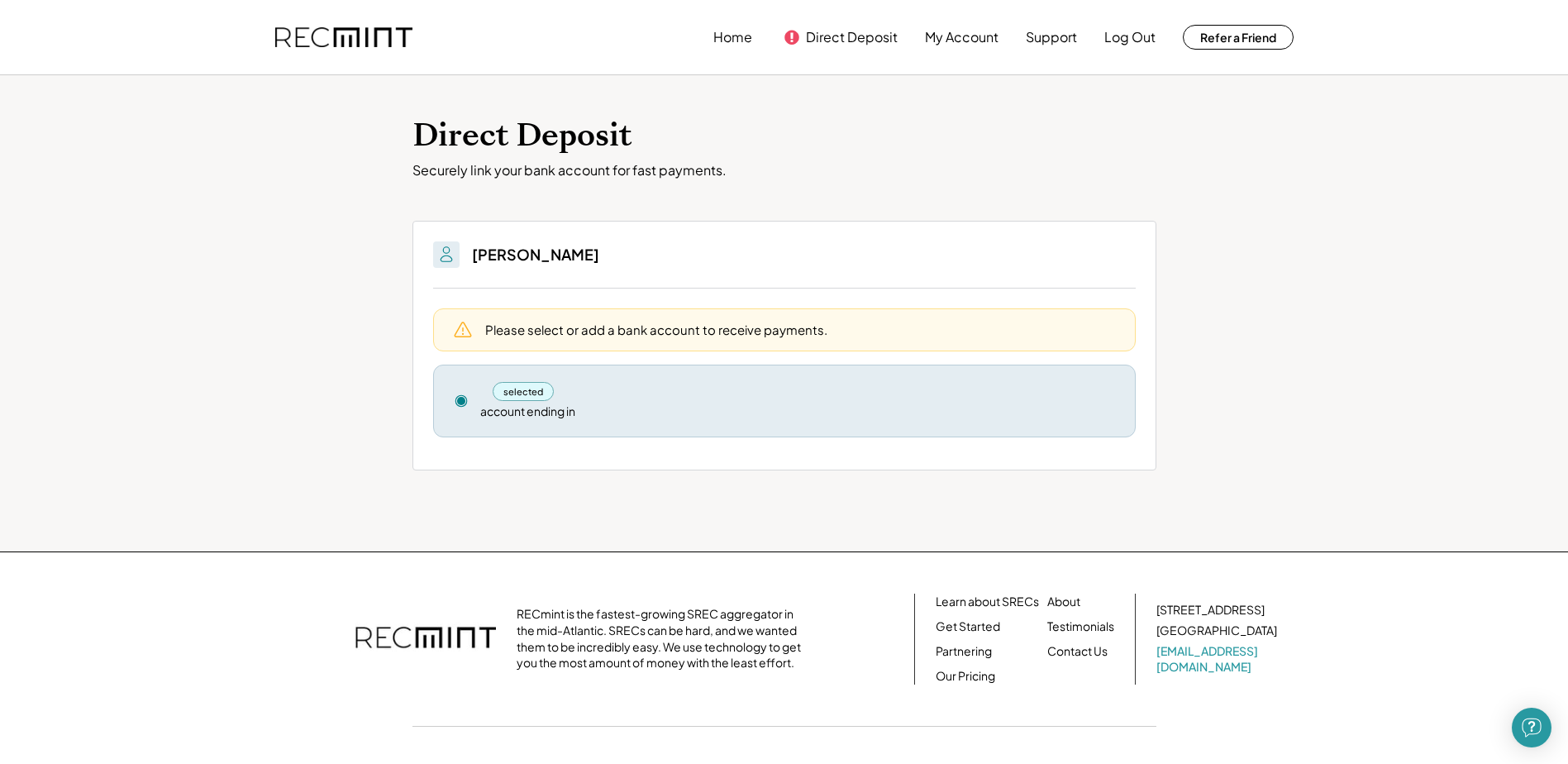
click at [526, 391] on div "selected" at bounding box center [524, 391] width 62 height 19
click at [524, 410] on div "account ending in" at bounding box center [527, 411] width 95 height 16
click at [456, 399] on icon at bounding box center [461, 400] width 14 height 14
click at [464, 329] on icon at bounding box center [463, 329] width 20 height 20
click at [464, 328] on icon at bounding box center [463, 329] width 20 height 20
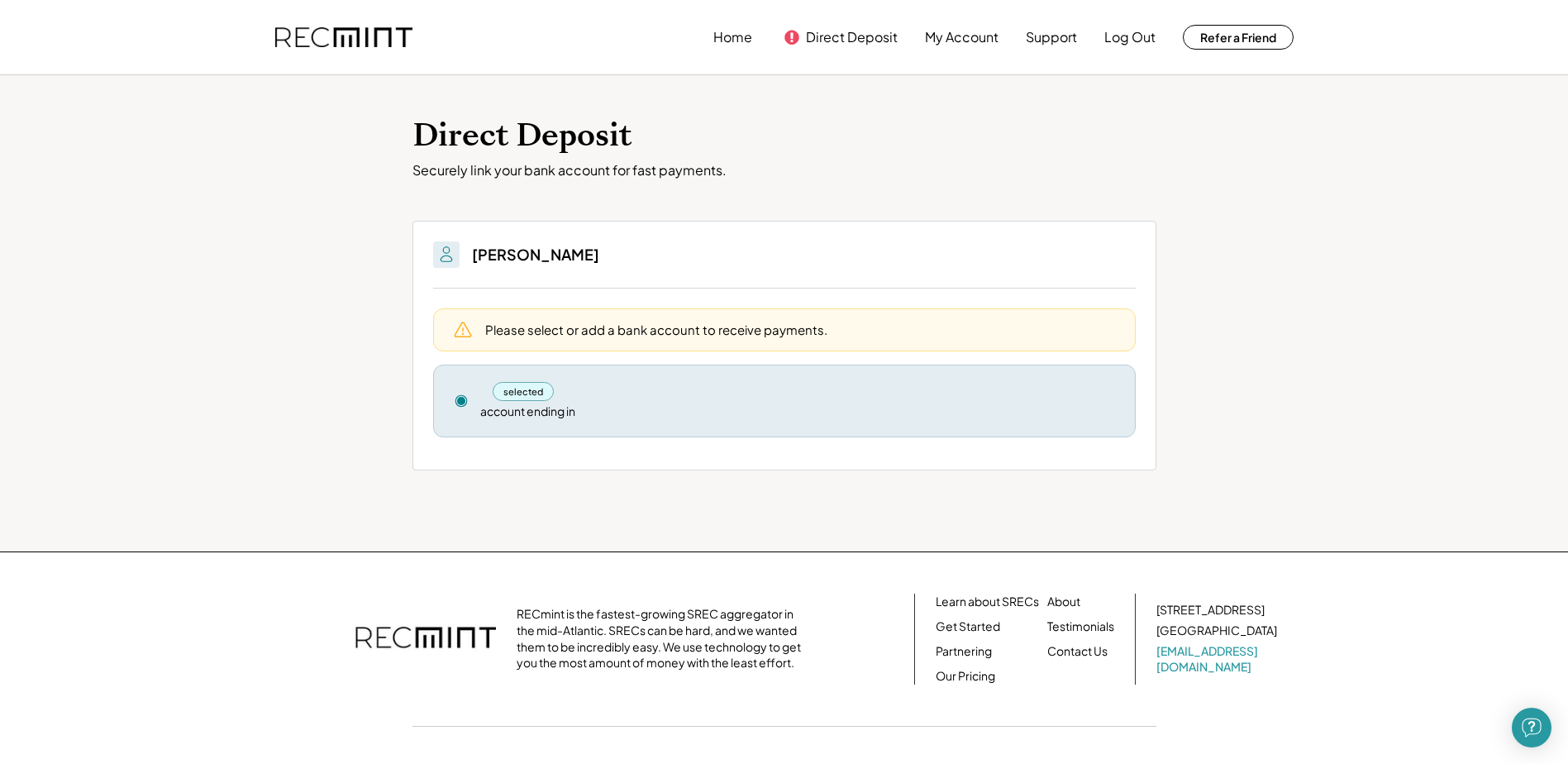
click at [464, 328] on icon at bounding box center [463, 329] width 20 height 20
click at [1145, 34] on button "Log Out" at bounding box center [1129, 37] width 51 height 33
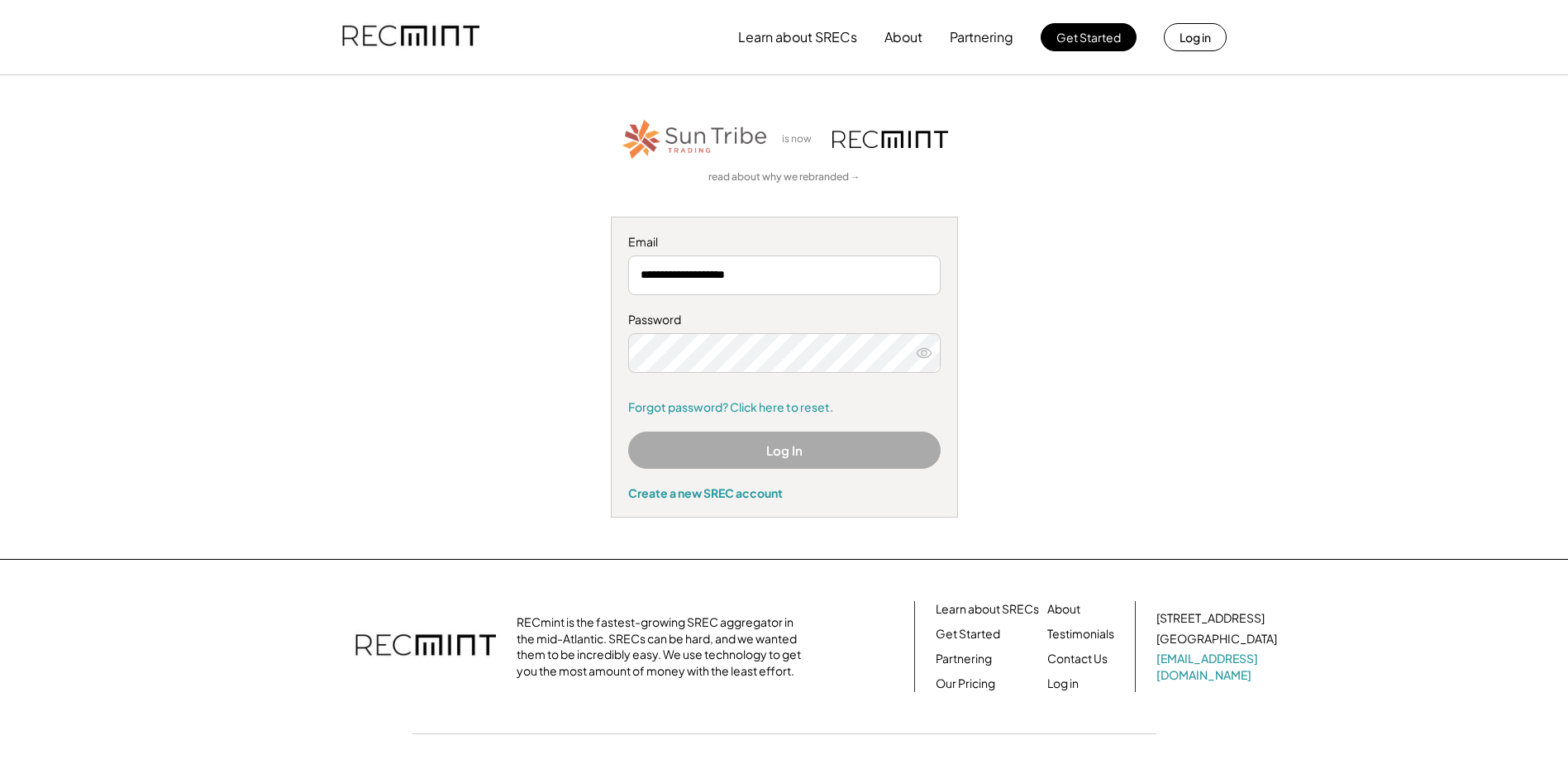
click at [757, 446] on button "Log In" at bounding box center [784, 450] width 312 height 38
click at [833, 452] on button "Log In" at bounding box center [784, 450] width 312 height 38
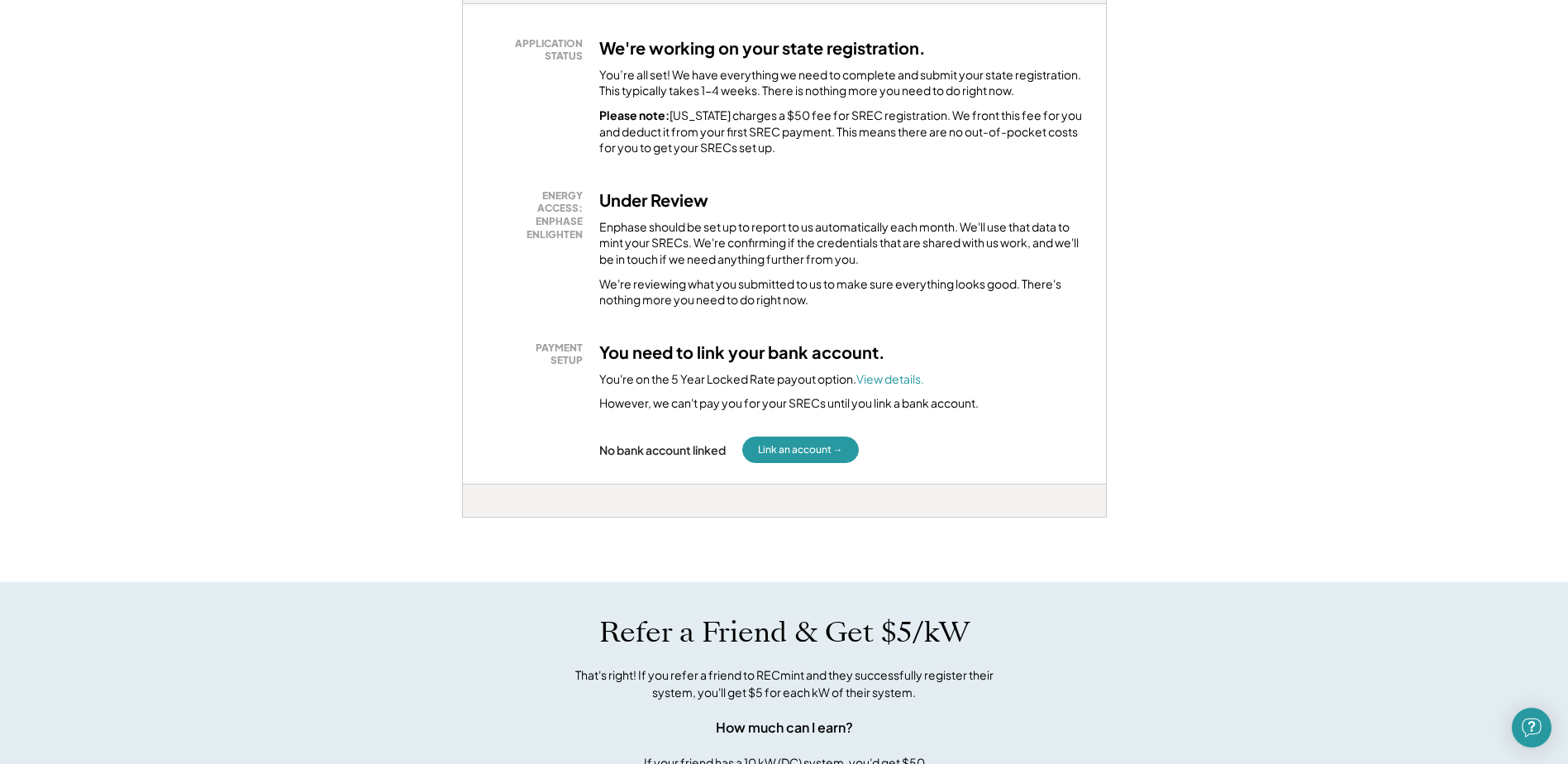
scroll to position [330, 0]
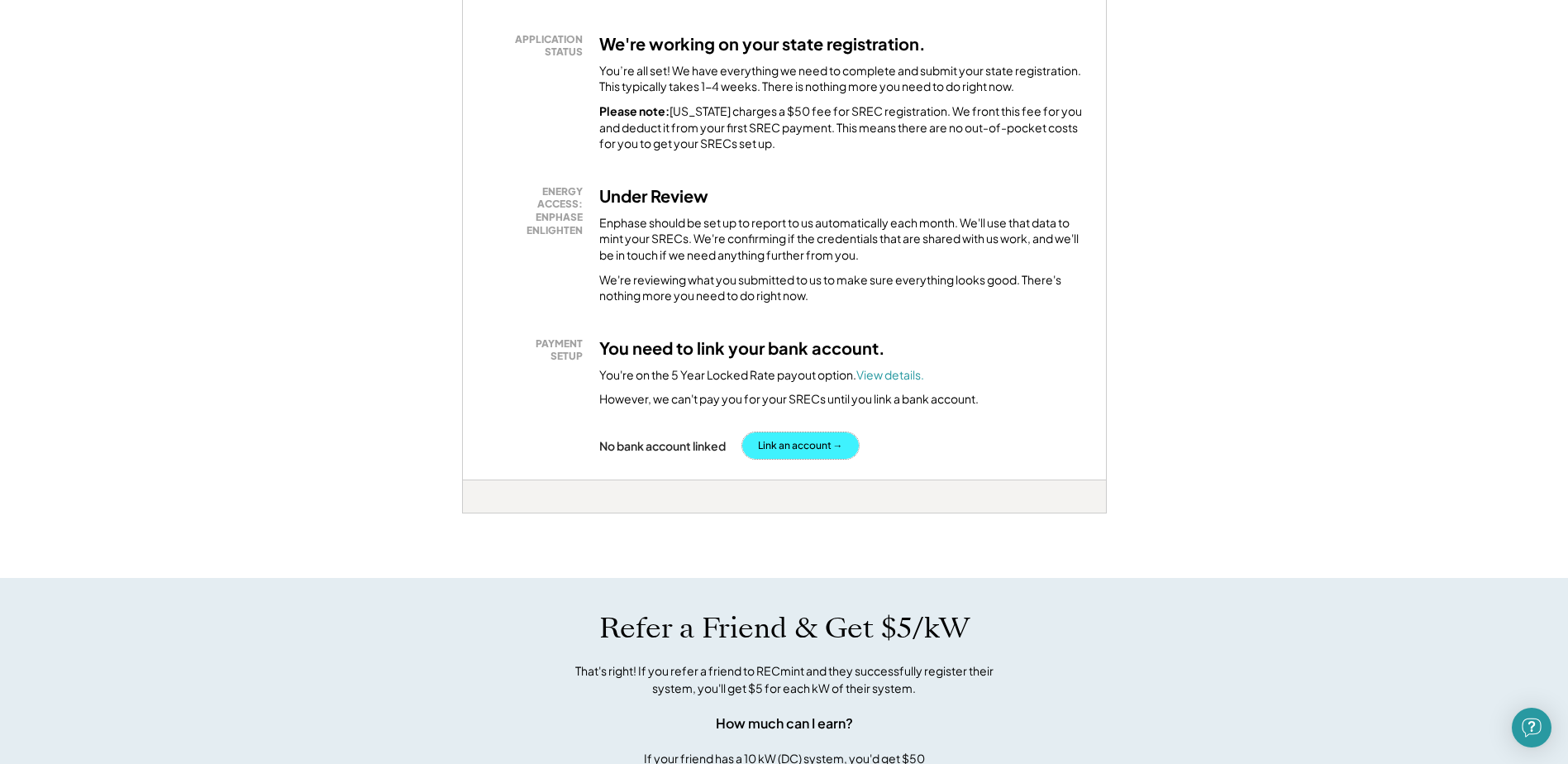
click at [784, 443] on button "Link an account →" at bounding box center [800, 445] width 117 height 26
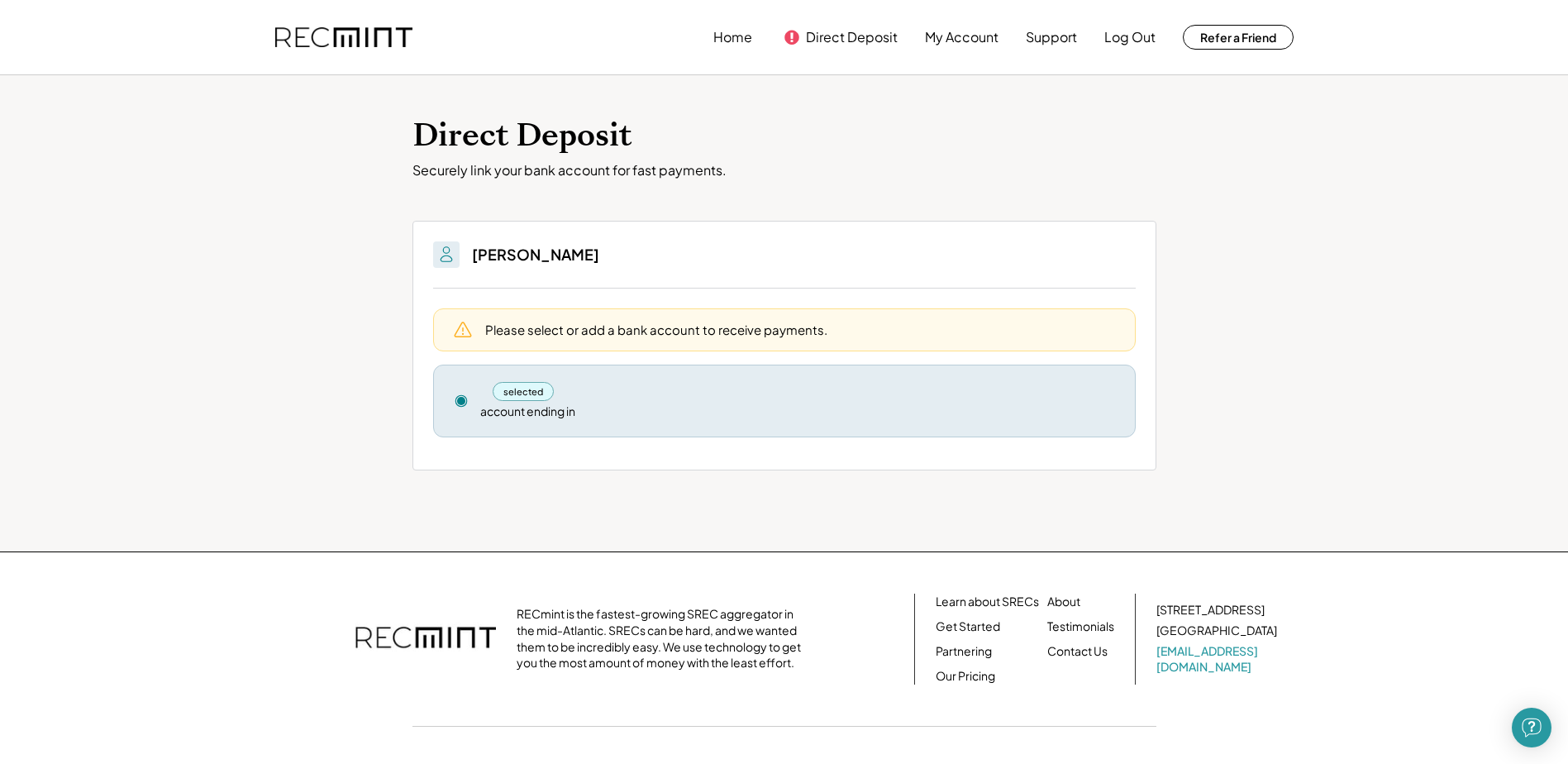
click at [518, 391] on div "selected" at bounding box center [524, 391] width 62 height 19
click at [516, 404] on div "account ending in" at bounding box center [527, 411] width 95 height 16
click at [521, 341] on div "Please select or add a bank account to receive payments." at bounding box center [784, 329] width 702 height 42
click at [483, 338] on div "Please select or add a bank account to receive payments." at bounding box center [784, 329] width 702 height 42
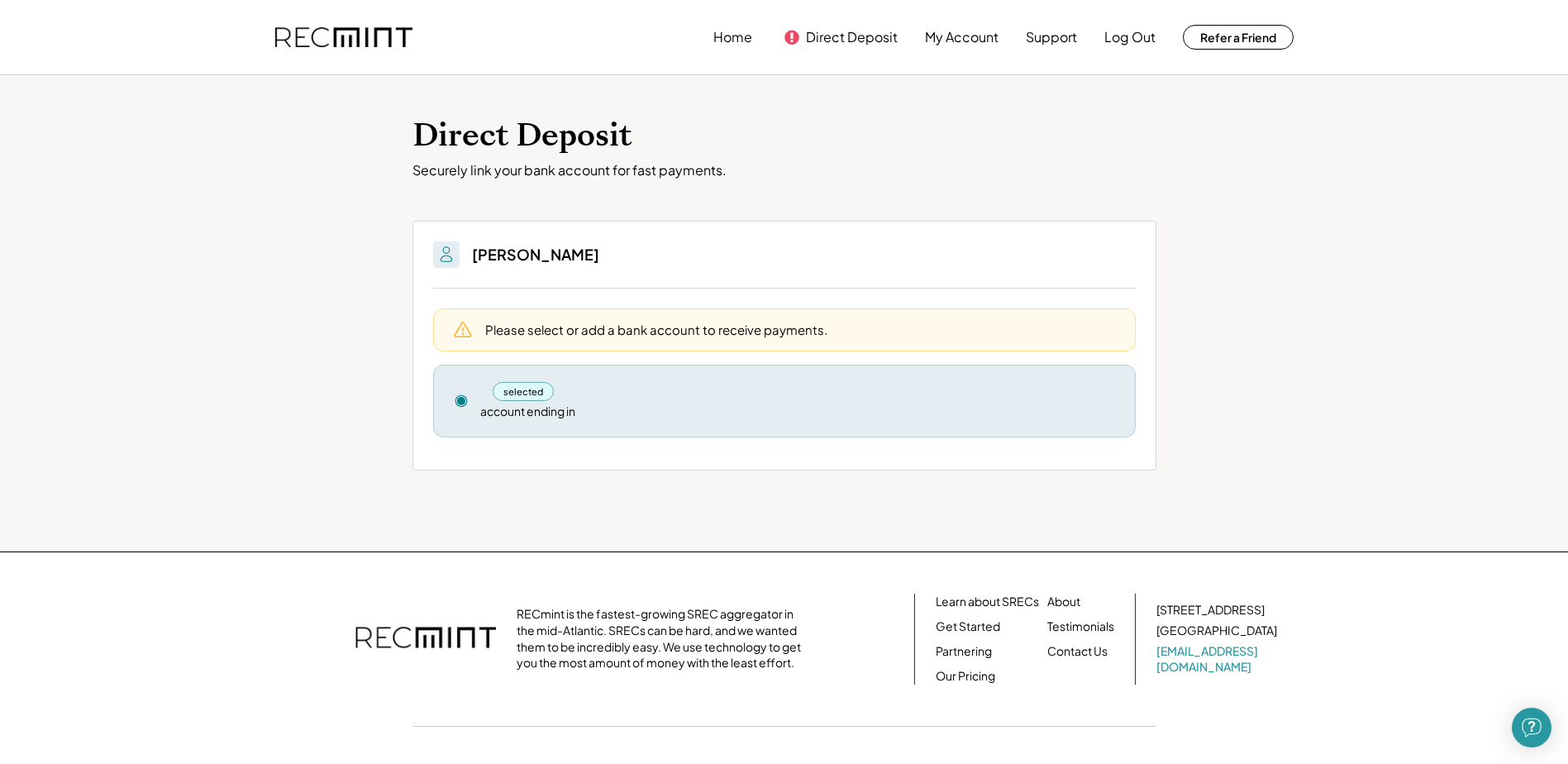
drag, startPoint x: 561, startPoint y: 329, endPoint x: 578, endPoint y: 329, distance: 17.0
click at [563, 329] on div "Please select or add a bank account to receive payments." at bounding box center [656, 329] width 342 height 17
click at [585, 329] on div "Please select or add a bank account to receive payments." at bounding box center [656, 329] width 342 height 17
click at [949, 35] on button "My Account" at bounding box center [961, 37] width 73 height 33
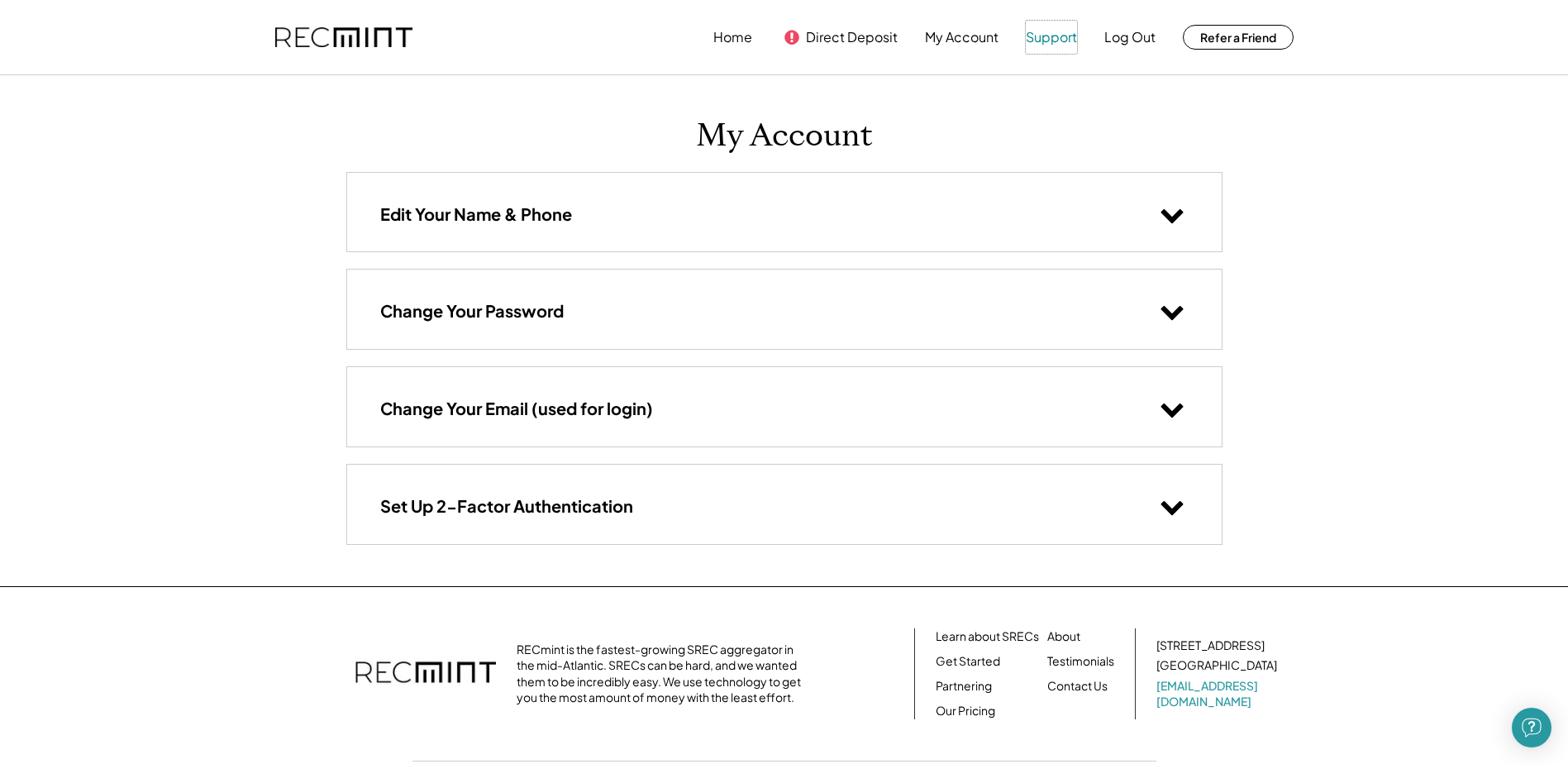
click at [1044, 34] on button "Support" at bounding box center [1051, 37] width 51 height 33
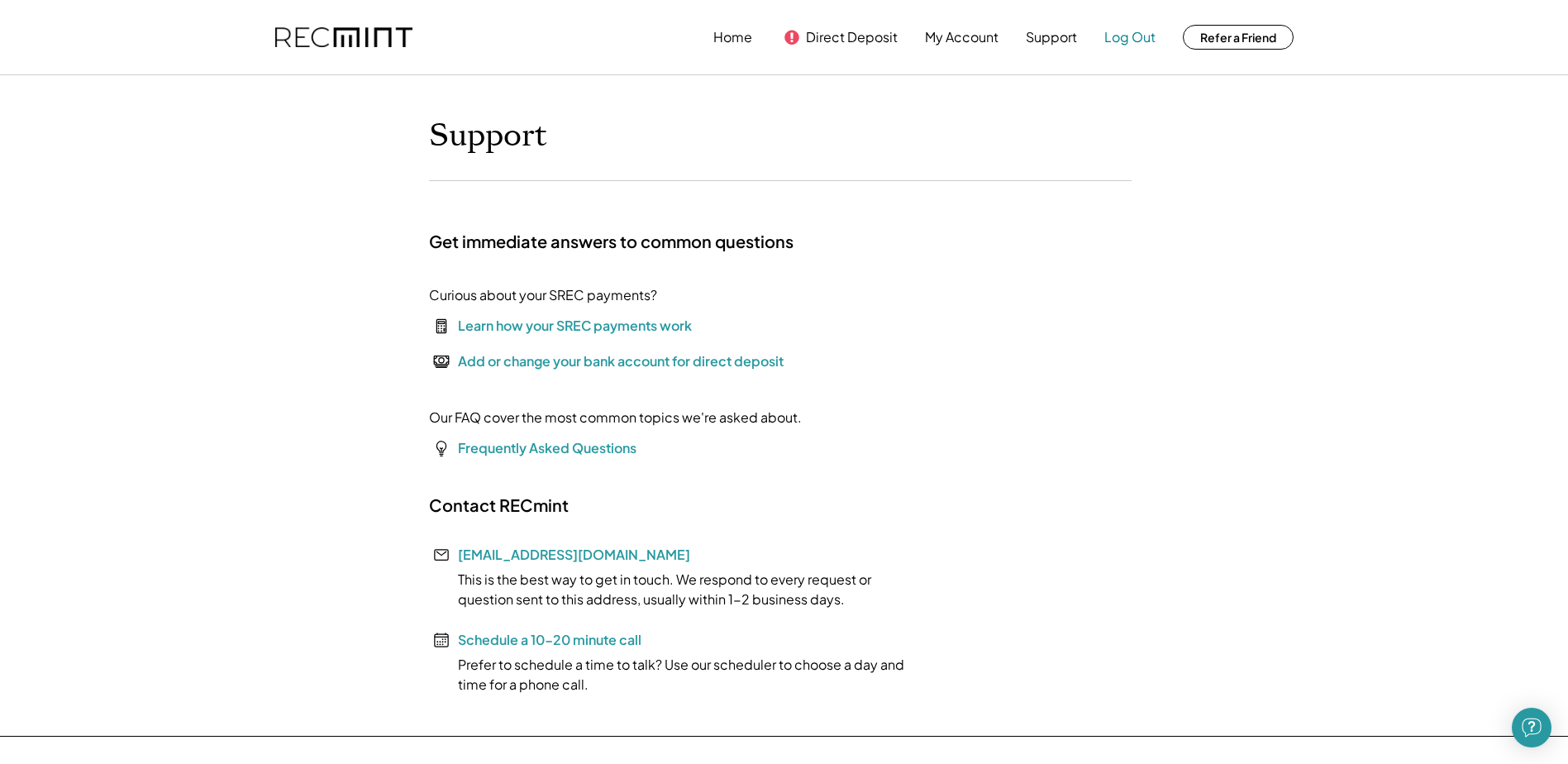
click at [1111, 35] on button "Log Out" at bounding box center [1129, 37] width 51 height 33
